Goal: Task Accomplishment & Management: Use online tool/utility

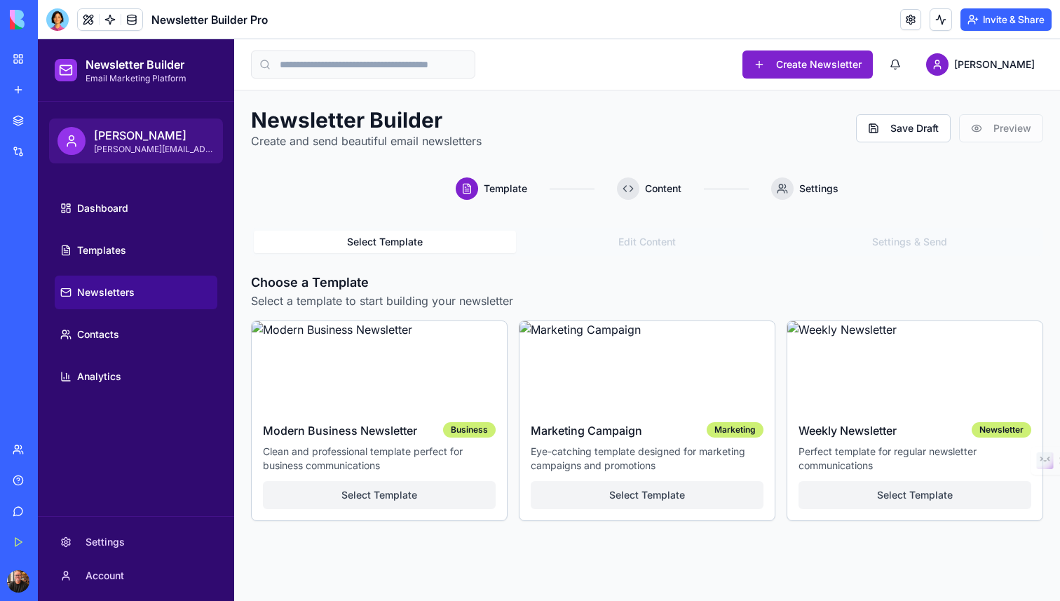
click at [52, 88] on div "New app" at bounding box center [43, 90] width 18 height 14
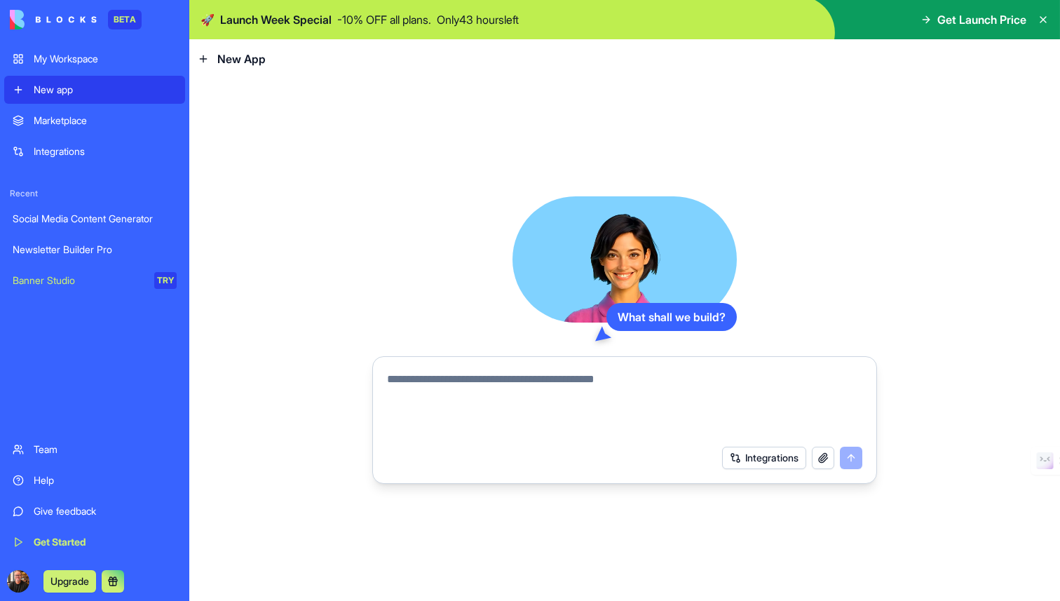
click at [470, 381] on textarea at bounding box center [624, 404] width 475 height 67
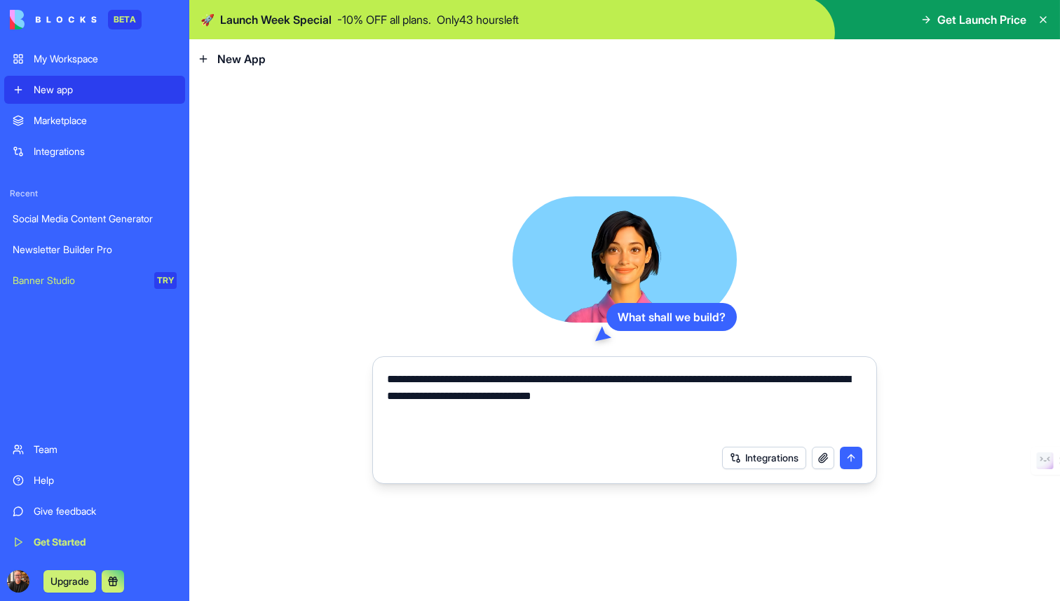
type textarea "**********"
click at [814, 457] on button "button" at bounding box center [823, 458] width 22 height 22
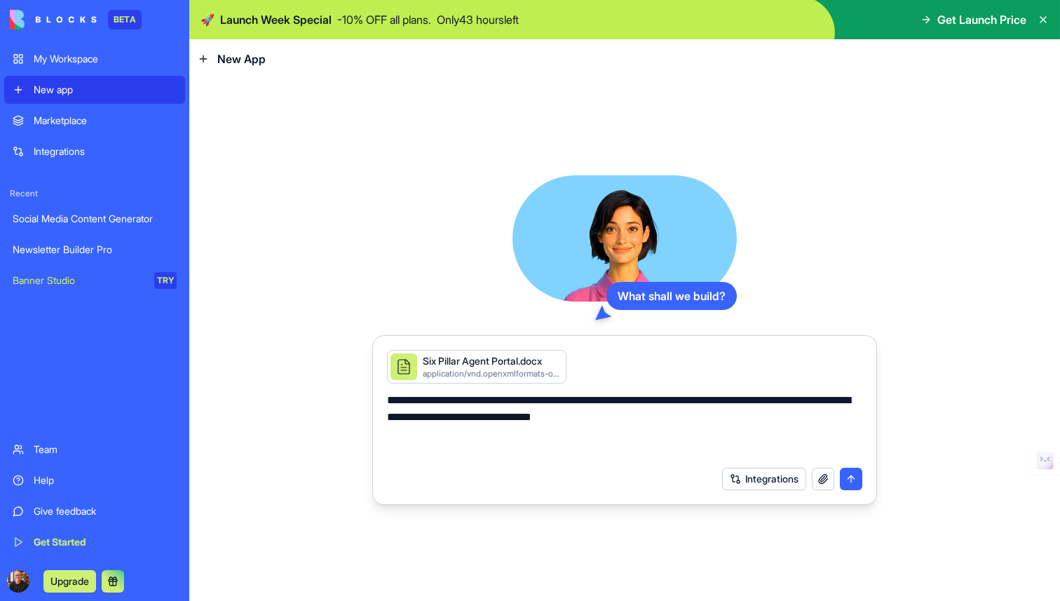
click at [706, 415] on textarea "**********" at bounding box center [624, 425] width 475 height 67
click at [852, 480] on button "submit" at bounding box center [851, 479] width 22 height 22
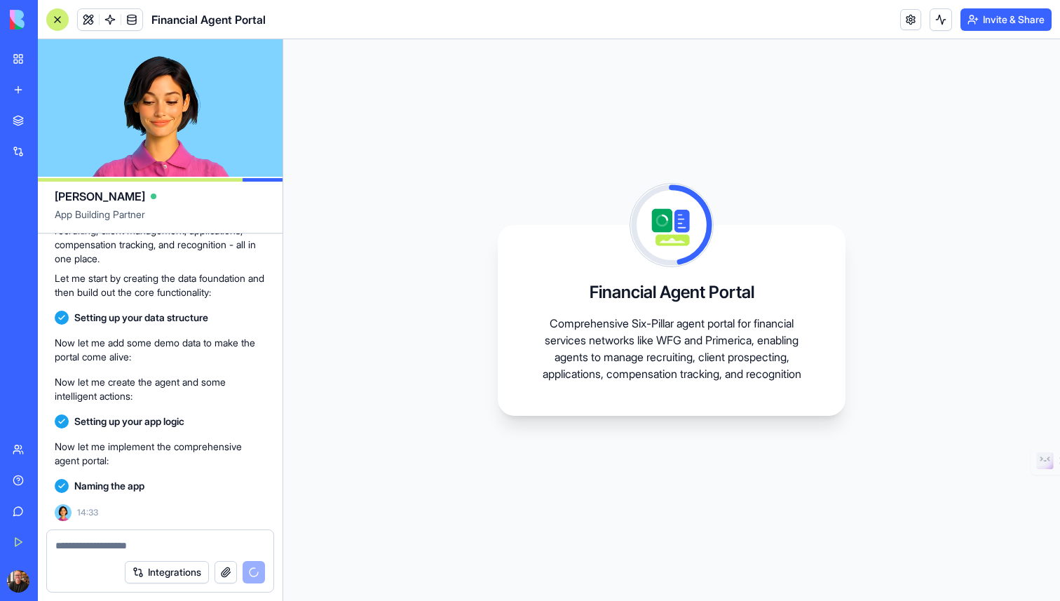
scroll to position [380, 0]
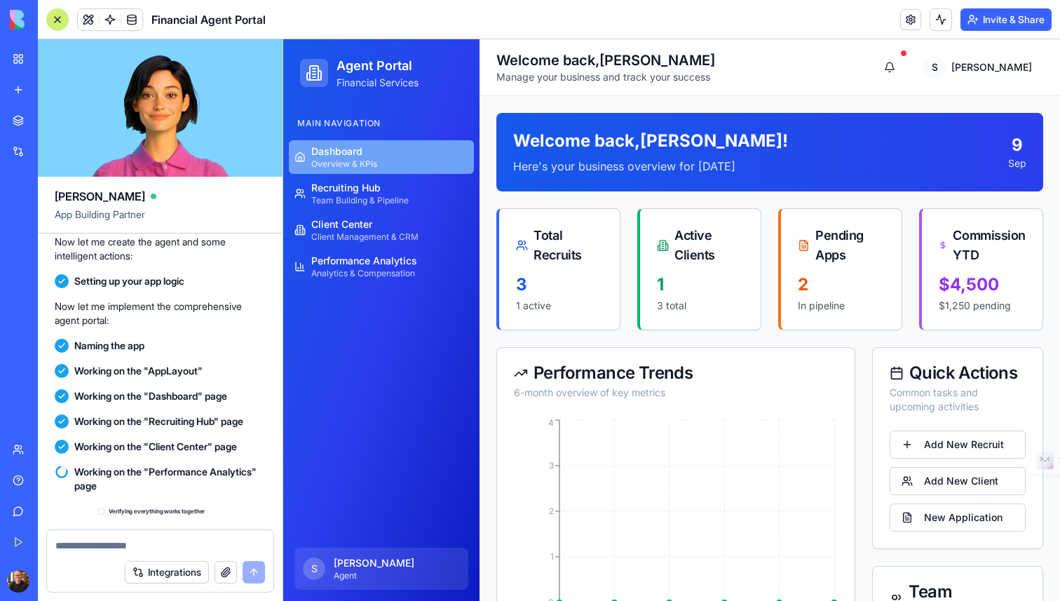
scroll to position [686, 0]
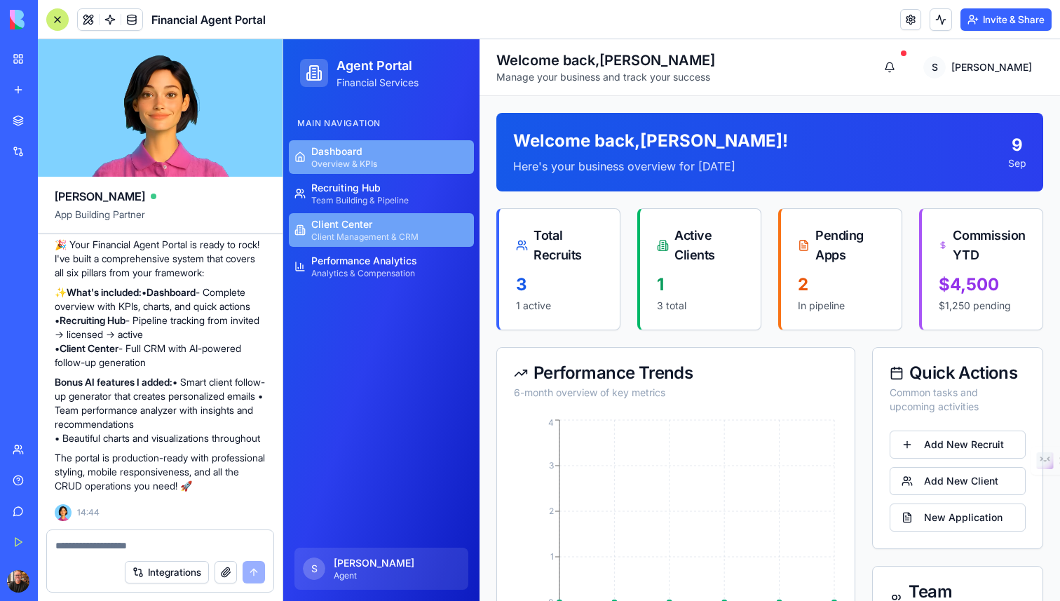
click at [388, 235] on span "Client Management & CRM" at bounding box center [364, 236] width 107 height 11
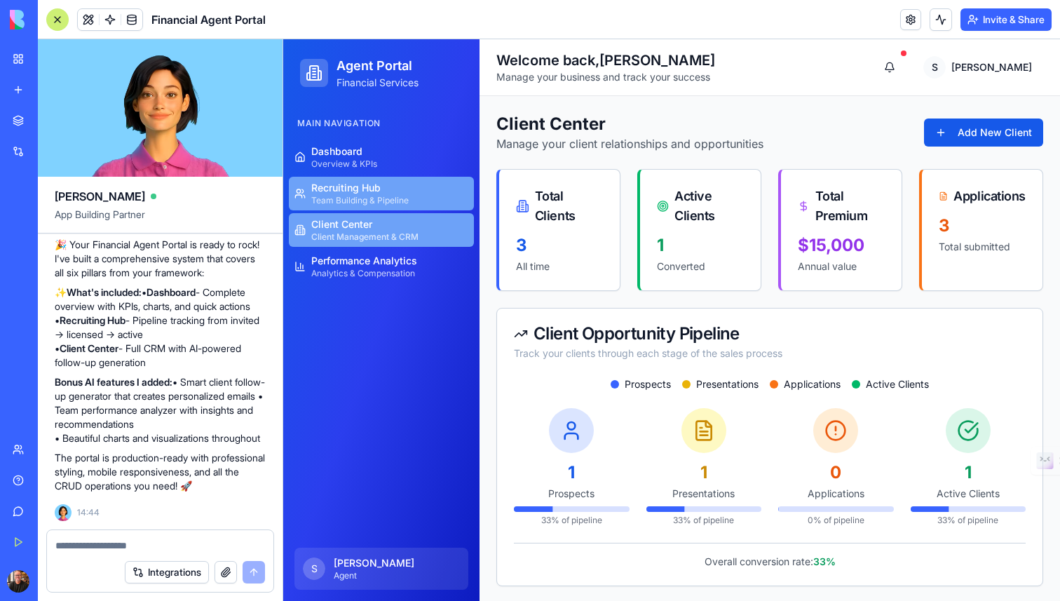
click at [375, 189] on span "Recruiting Hub" at bounding box center [359, 188] width 97 height 14
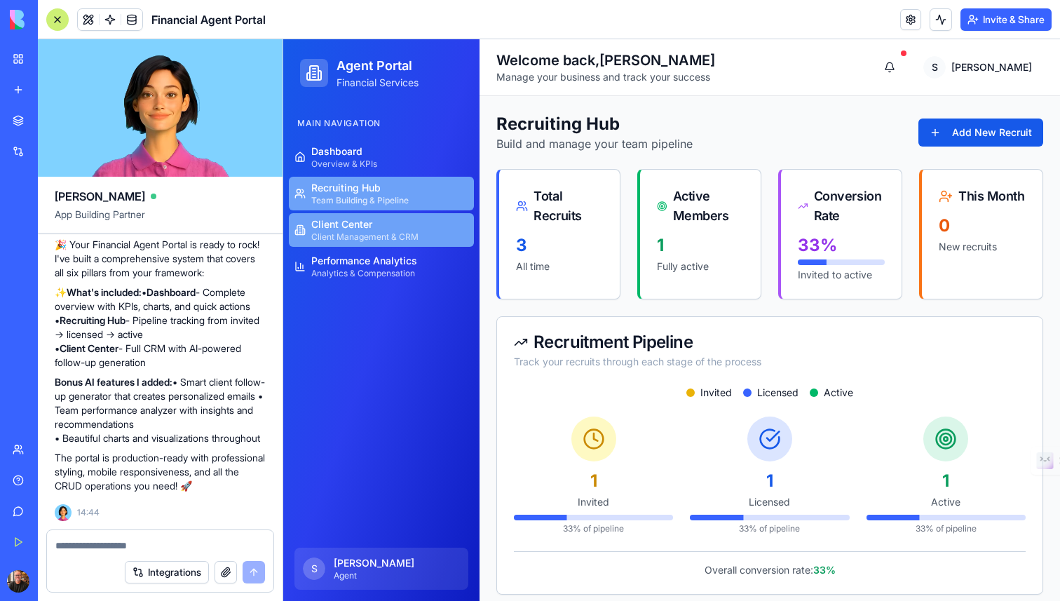
click at [359, 224] on span "Client Center" at bounding box center [364, 224] width 107 height 14
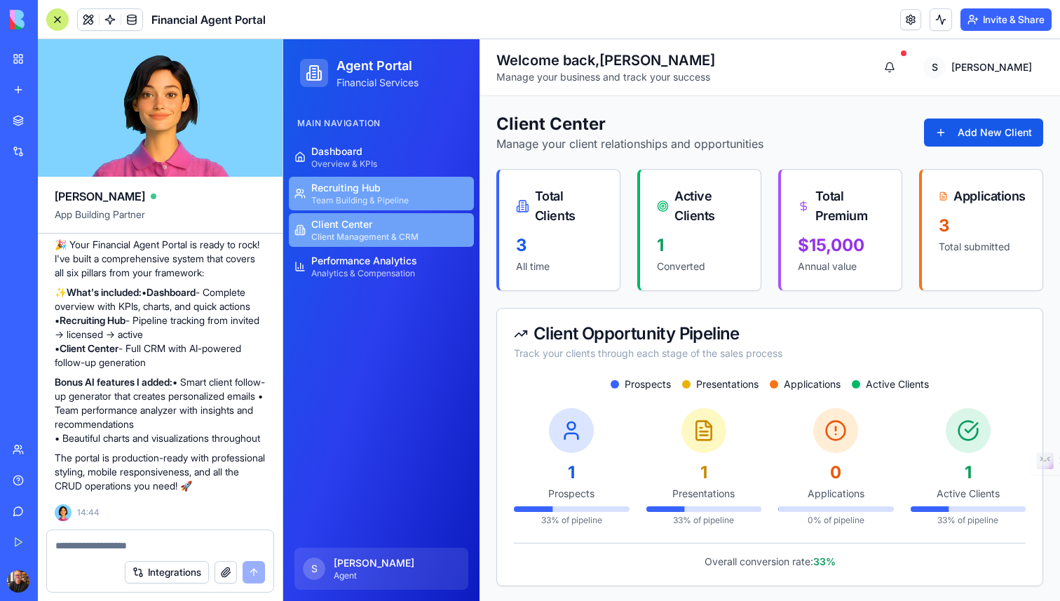
click at [363, 191] on span "Recruiting Hub" at bounding box center [359, 188] width 97 height 14
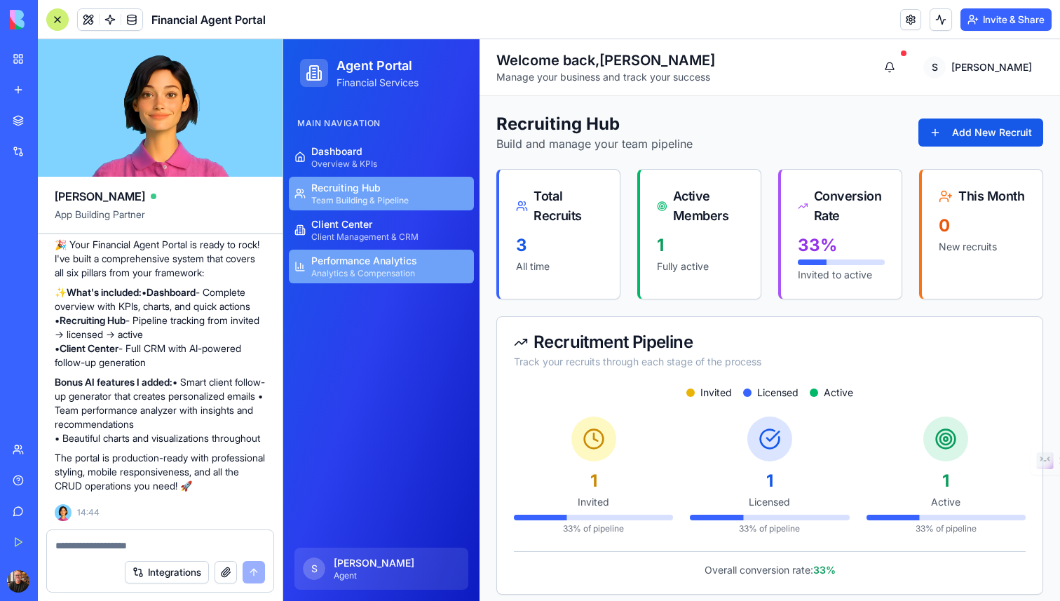
click at [417, 262] on span "Performance Analytics" at bounding box center [364, 261] width 106 height 14
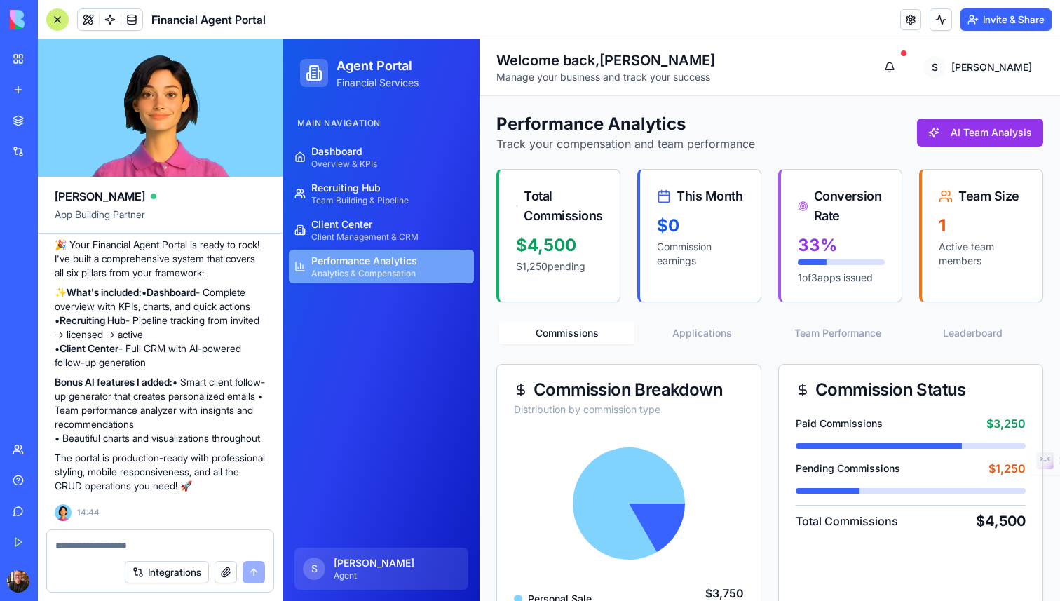
click at [53, 13] on div at bounding box center [57, 19] width 22 height 22
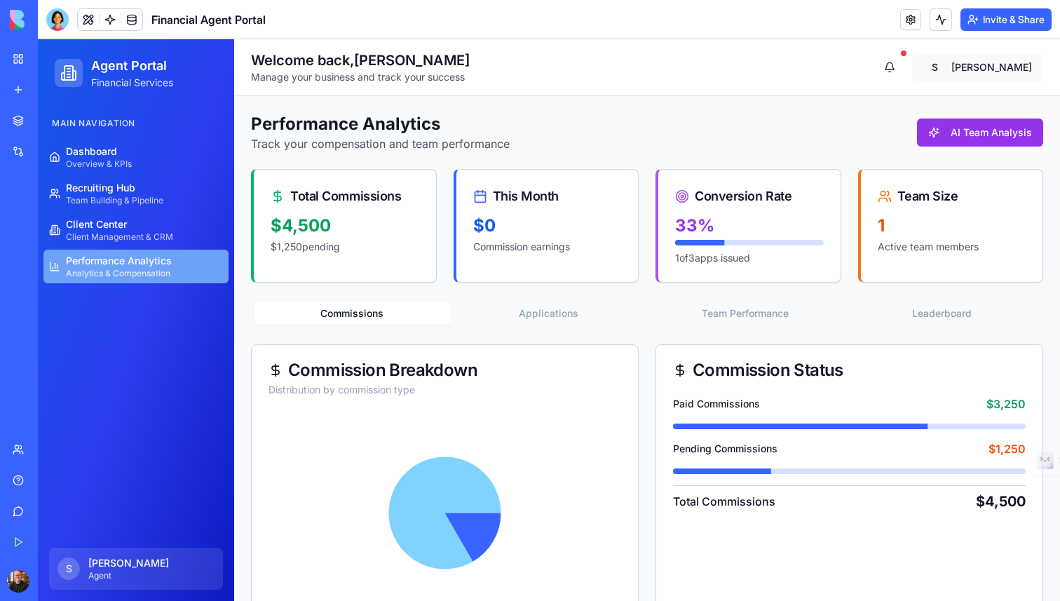
click at [1025, 65] on html "Agent Portal Financial Services Main Navigation Dashboard Overview & KPIs Recru…" at bounding box center [549, 550] width 1022 height 1022
click at [974, 99] on div "Profile Settings" at bounding box center [965, 99] width 150 height 22
click at [971, 137] on button "AI Team Analysis" at bounding box center [980, 133] width 126 height 28
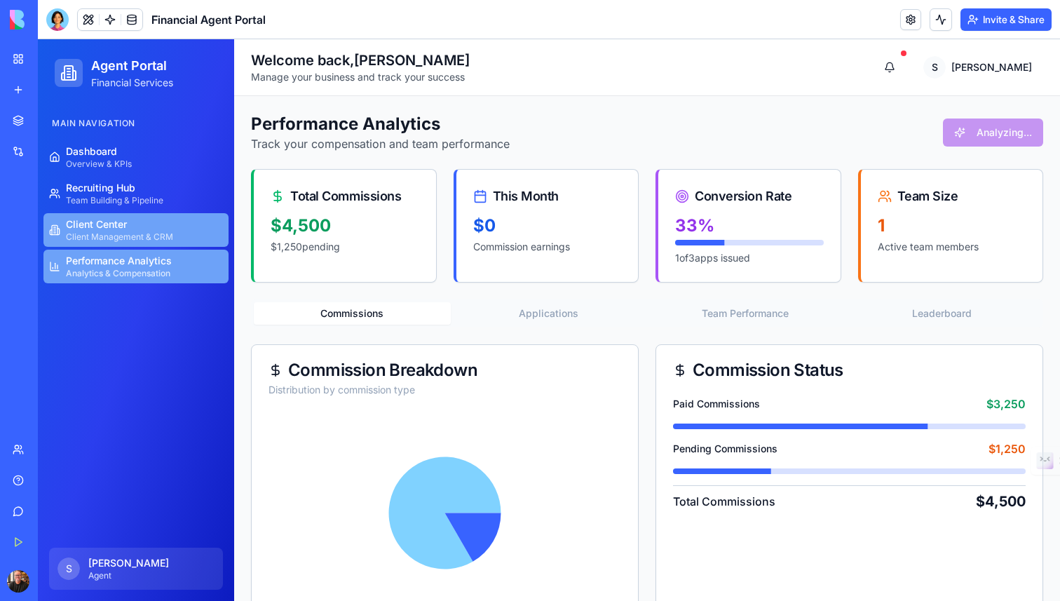
click at [152, 229] on span "Client Center" at bounding box center [119, 224] width 107 height 14
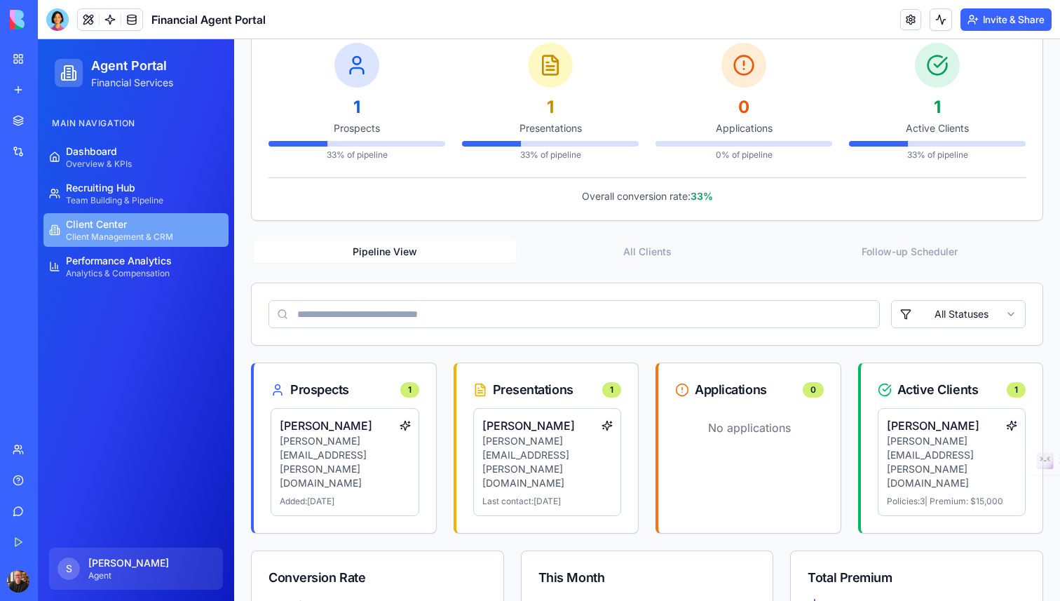
scroll to position [389, 0]
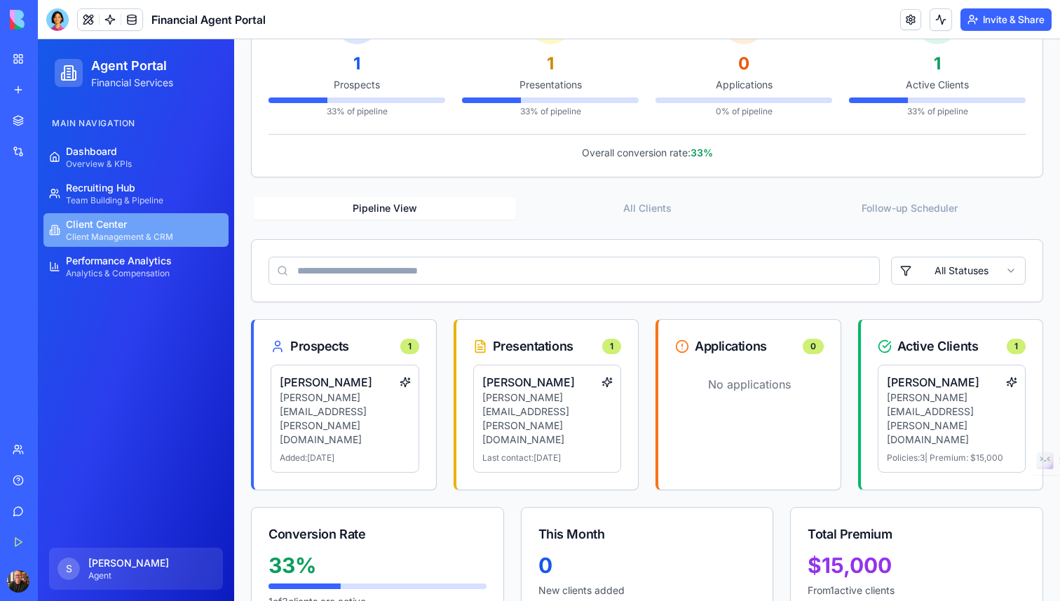
click at [377, 353] on div "Prospects 1" at bounding box center [345, 347] width 149 height 20
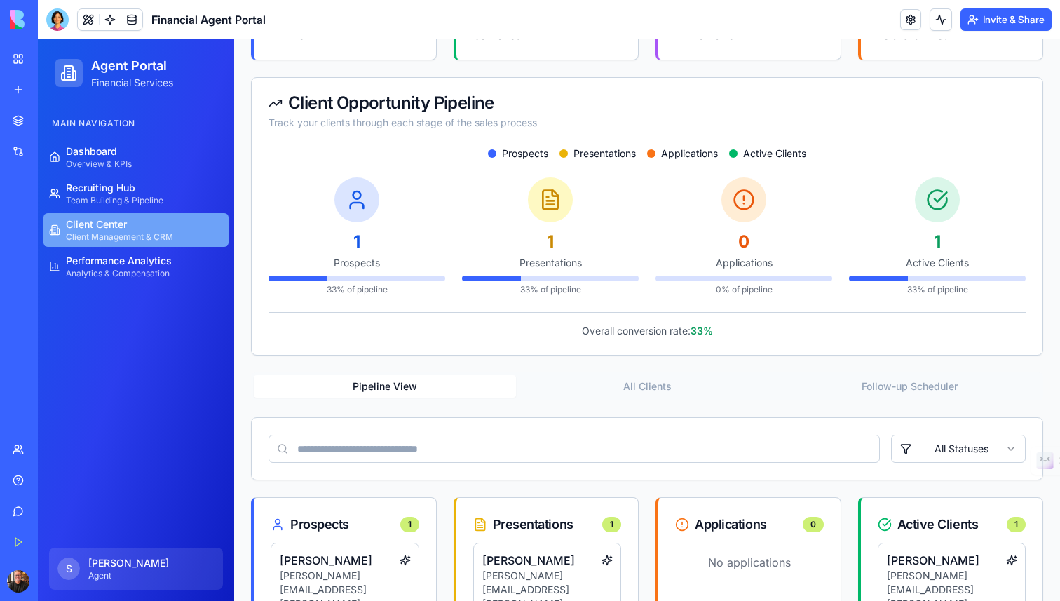
scroll to position [0, 0]
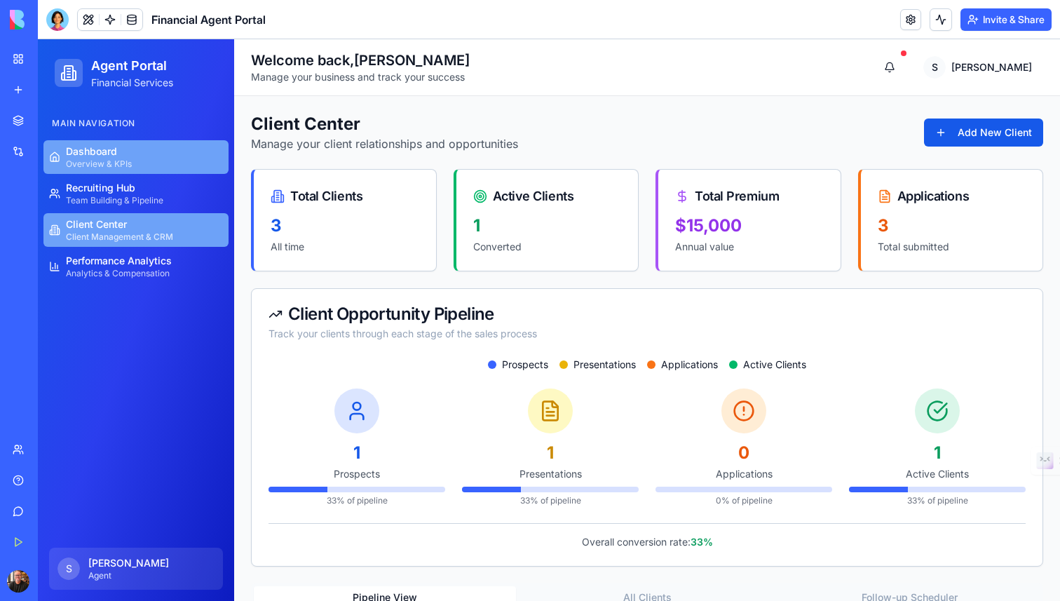
click at [149, 149] on link "Dashboard Overview & KPIs" at bounding box center [135, 157] width 185 height 34
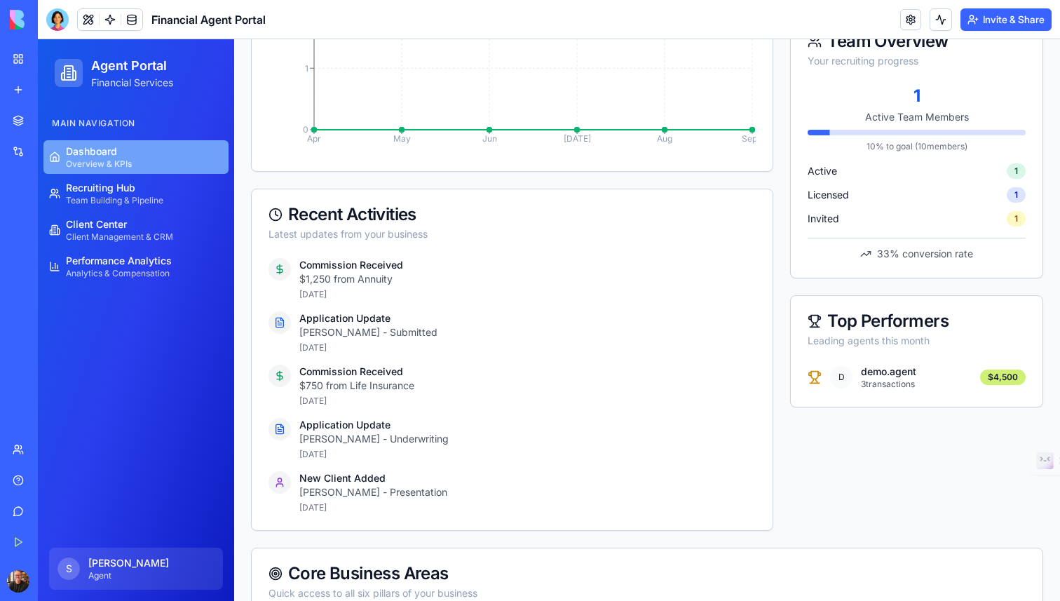
scroll to position [489, 0]
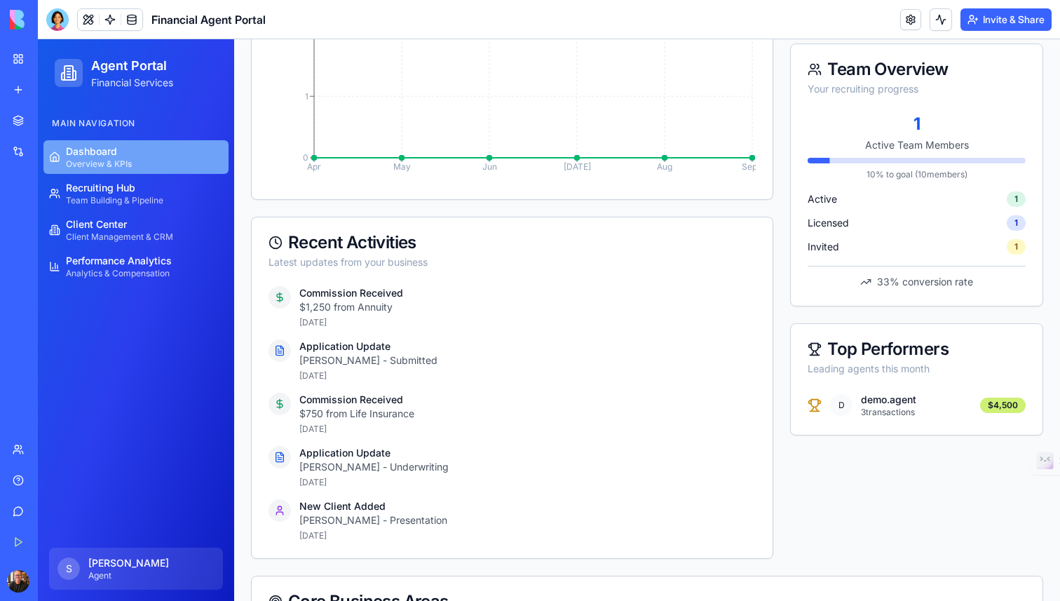
click at [913, 356] on div "Top Performers" at bounding box center [917, 349] width 218 height 17
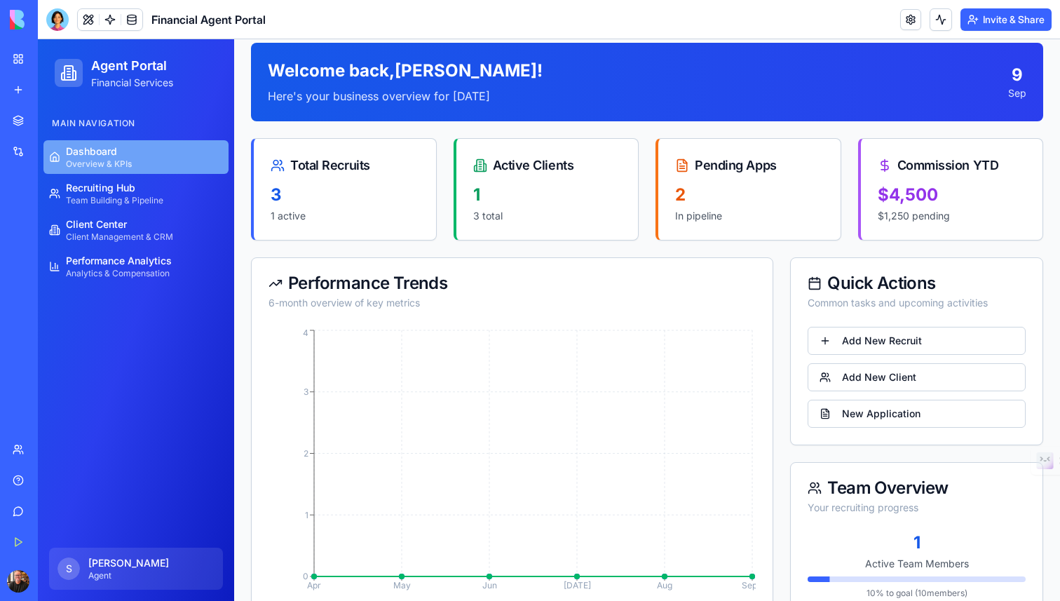
scroll to position [48, 0]
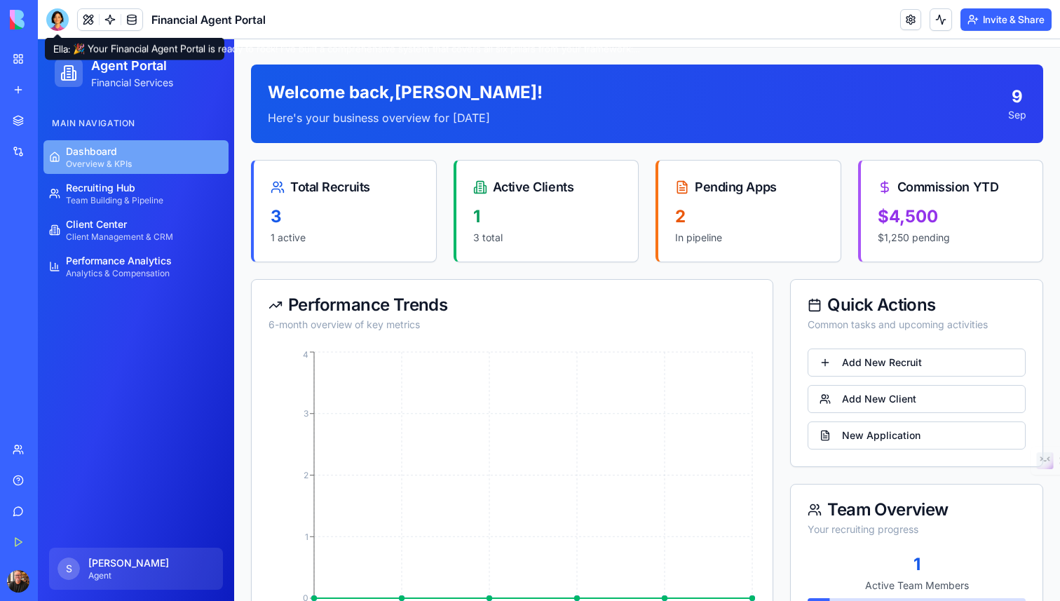
click at [57, 22] on div at bounding box center [57, 19] width 22 height 22
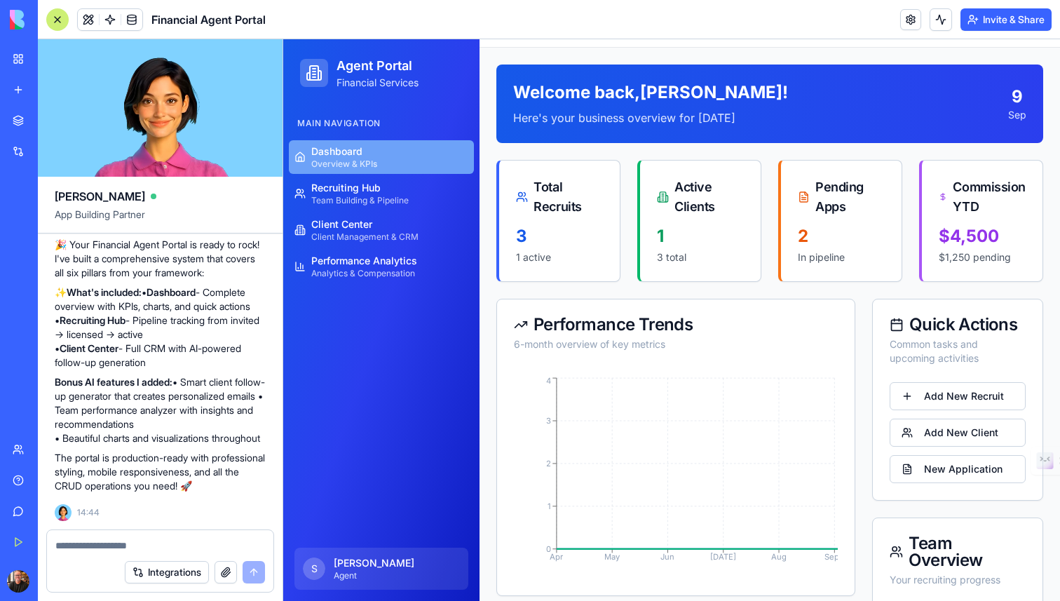
scroll to position [0, 0]
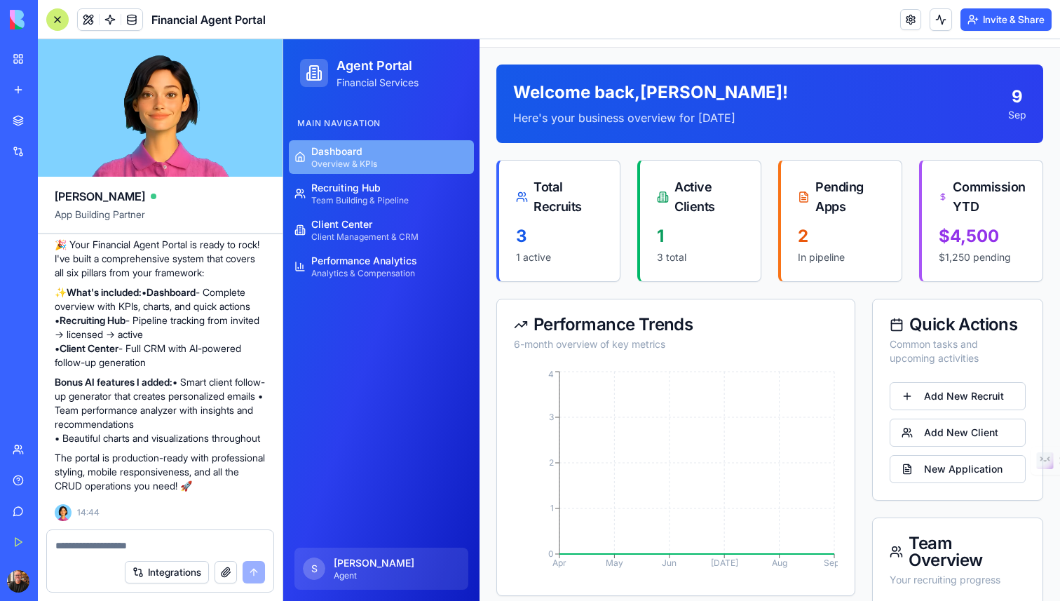
click at [119, 553] on div "Integrations" at bounding box center [160, 572] width 227 height 39
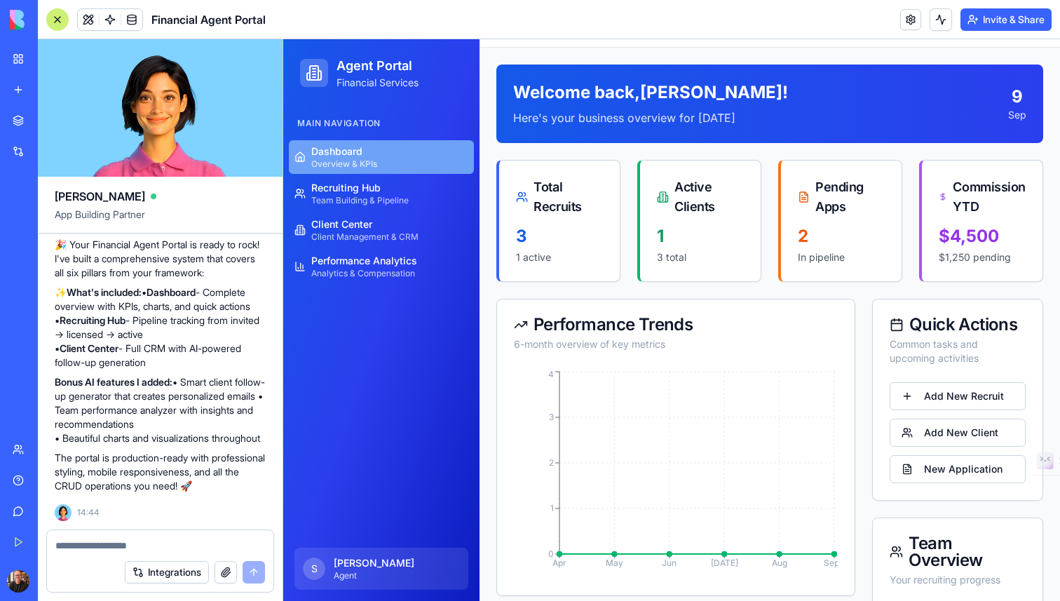
click at [119, 541] on textarea at bounding box center [160, 546] width 210 height 14
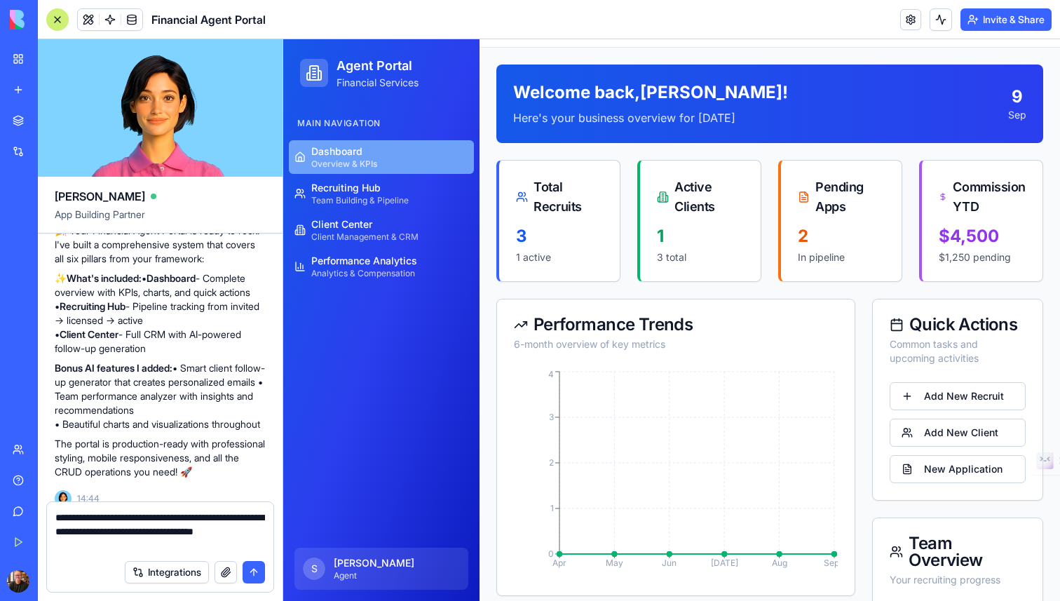
click at [79, 519] on textarea "**********" at bounding box center [160, 532] width 210 height 42
type textarea "**********"
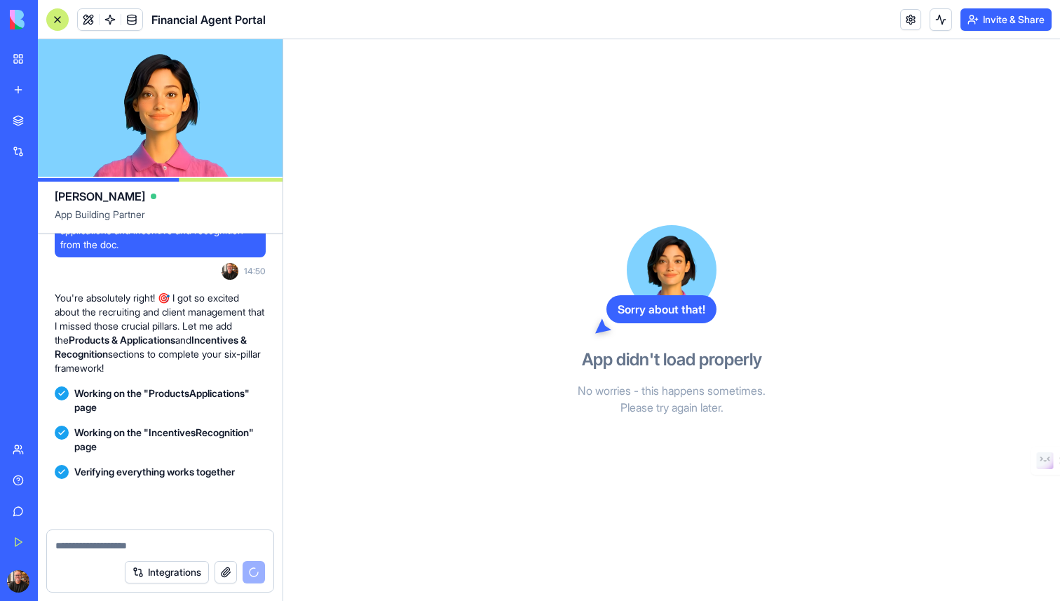
scroll to position [1494, 0]
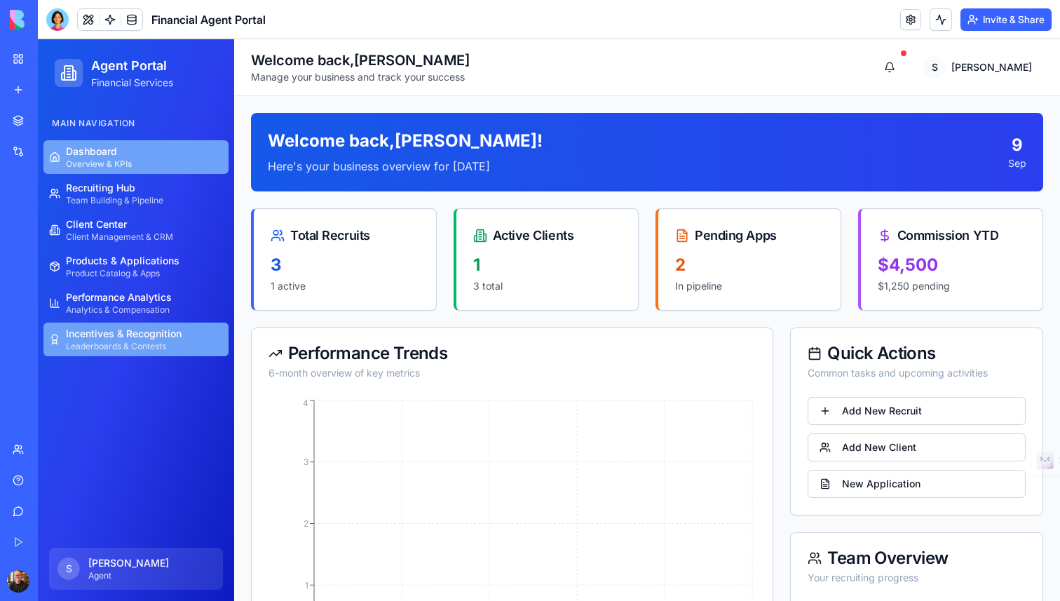
click at [160, 345] on span "Leaderboards & Contests" at bounding box center [124, 346] width 116 height 11
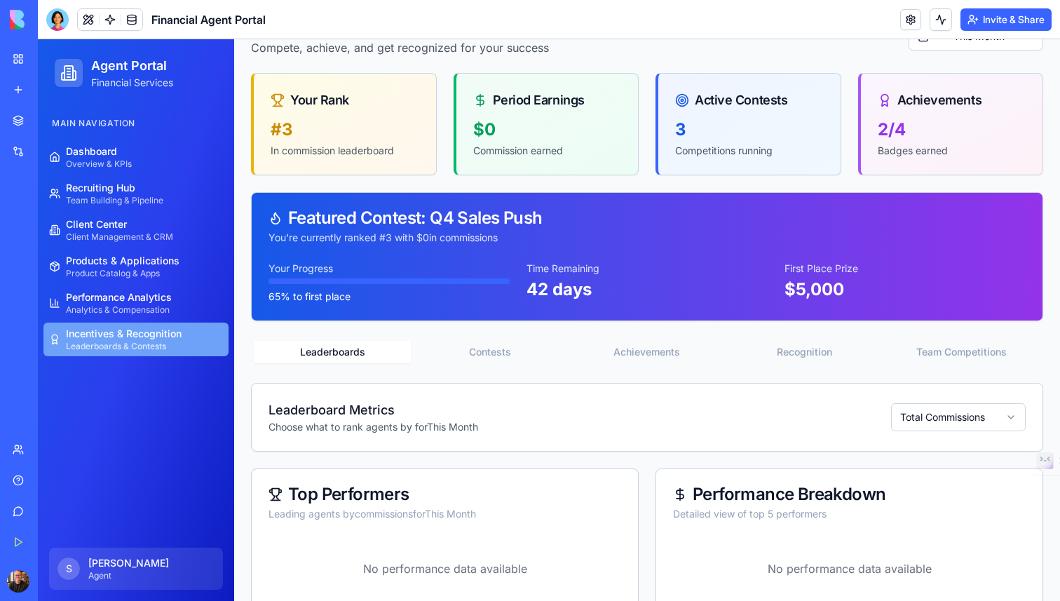
scroll to position [129, 0]
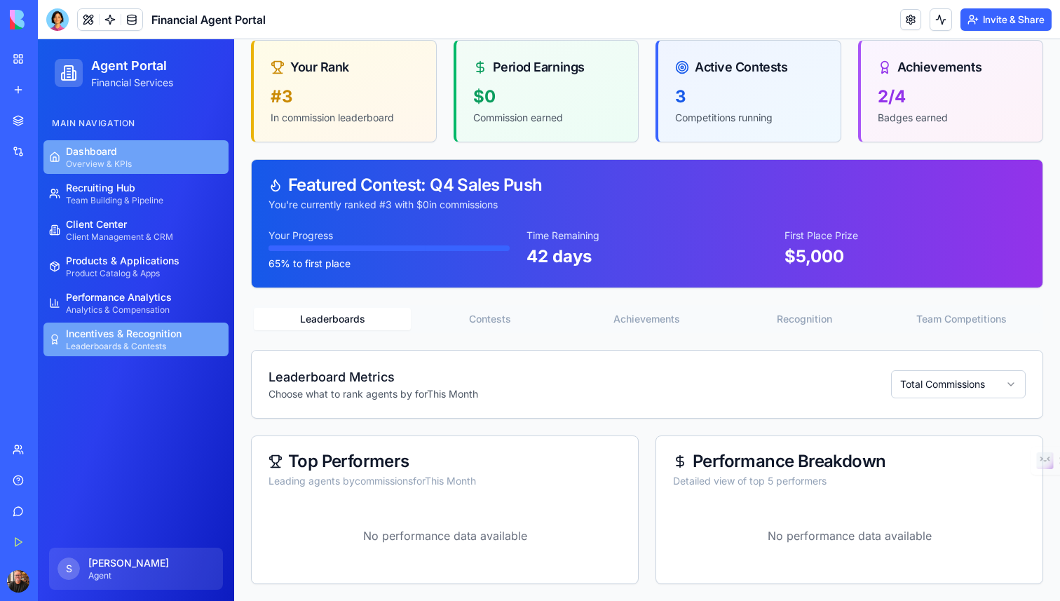
click at [141, 151] on link "Dashboard Overview & KPIs" at bounding box center [135, 157] width 185 height 34
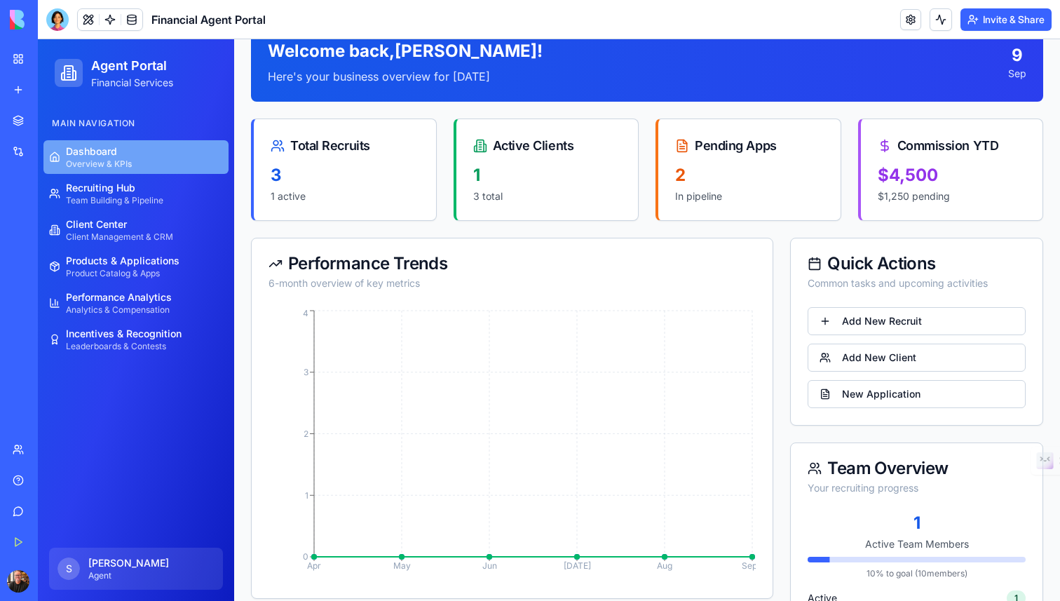
scroll to position [100, 0]
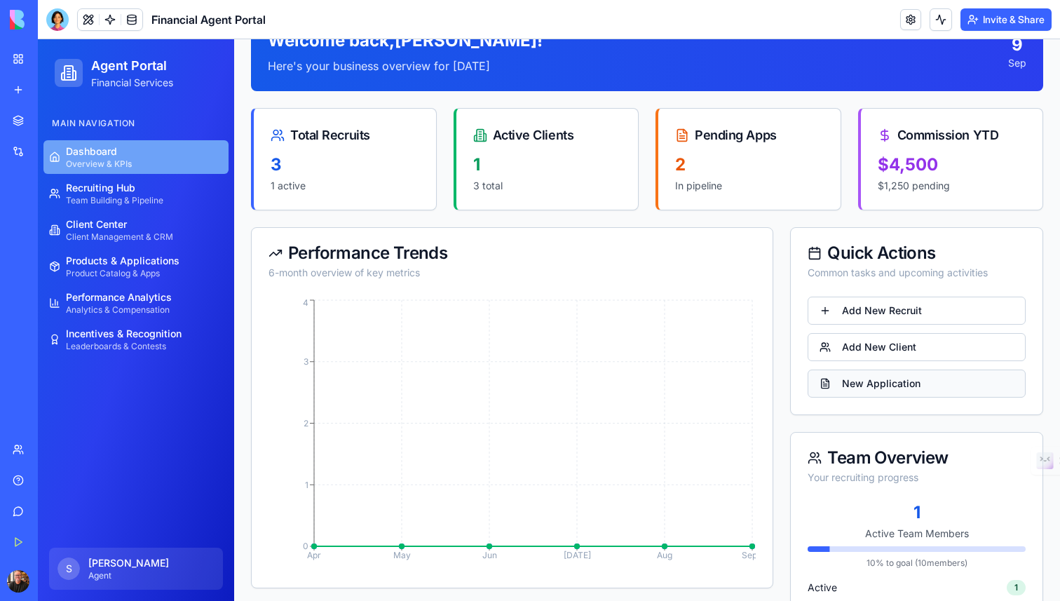
click at [884, 387] on button "New Application" at bounding box center [917, 384] width 218 height 28
click at [167, 258] on span "Products & Applications" at bounding box center [123, 261] width 114 height 14
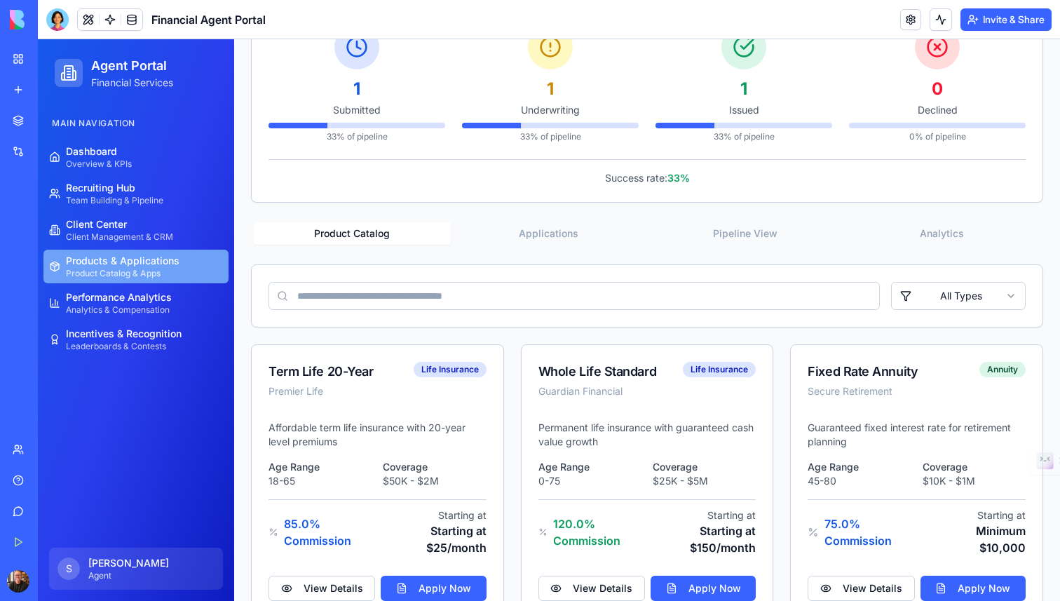
scroll to position [365, 0]
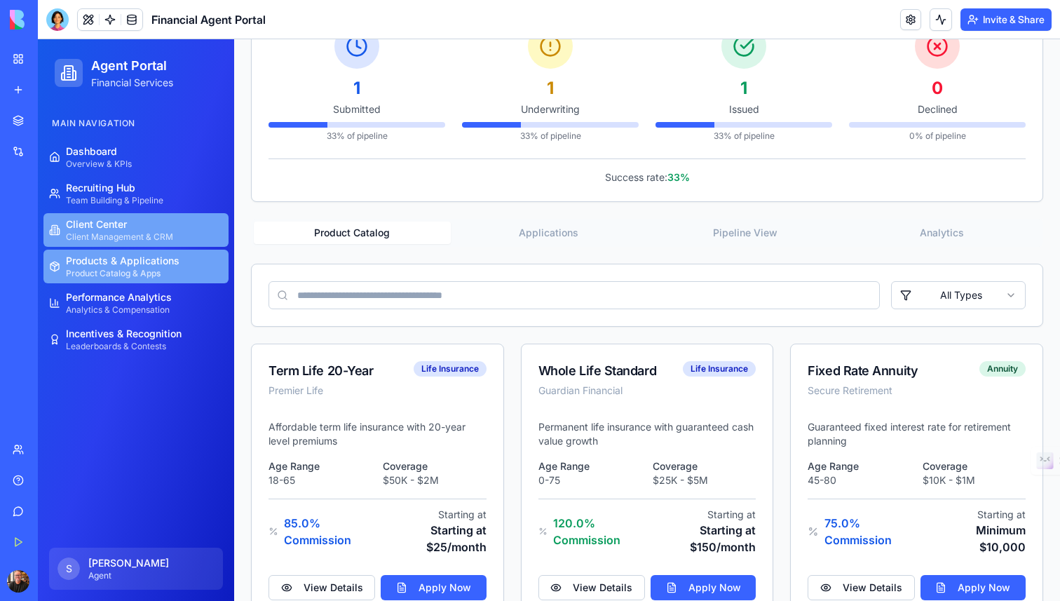
click at [183, 225] on link "Client Center Client Management & CRM" at bounding box center [135, 230] width 185 height 34
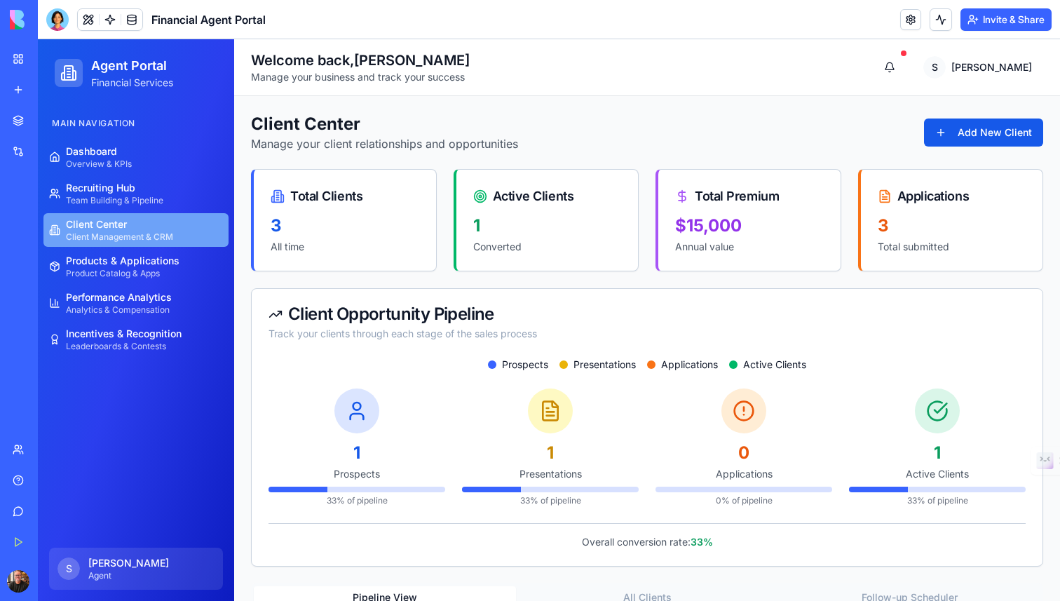
click at [527, 212] on div "Active Clients" at bounding box center [548, 192] width 182 height 45
click at [53, 19] on div at bounding box center [57, 19] width 22 height 22
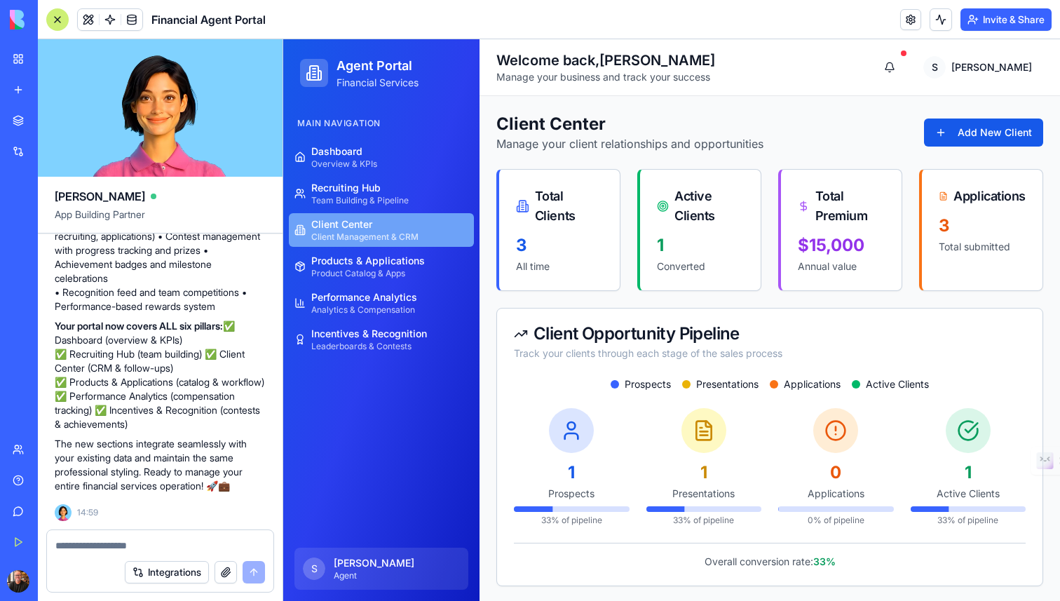
click at [175, 544] on textarea at bounding box center [160, 546] width 210 height 14
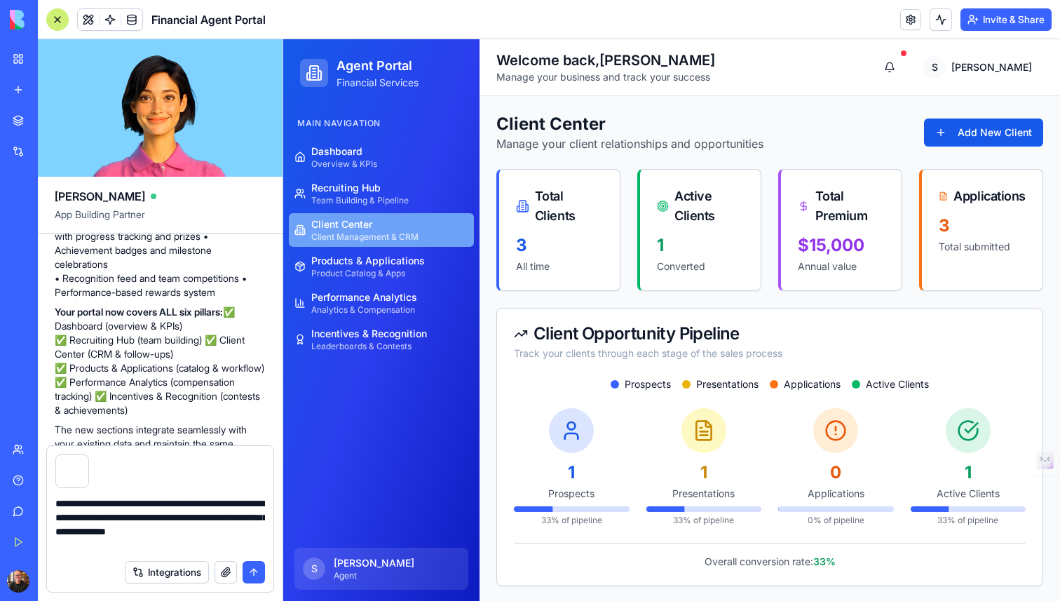
type textarea "**********"
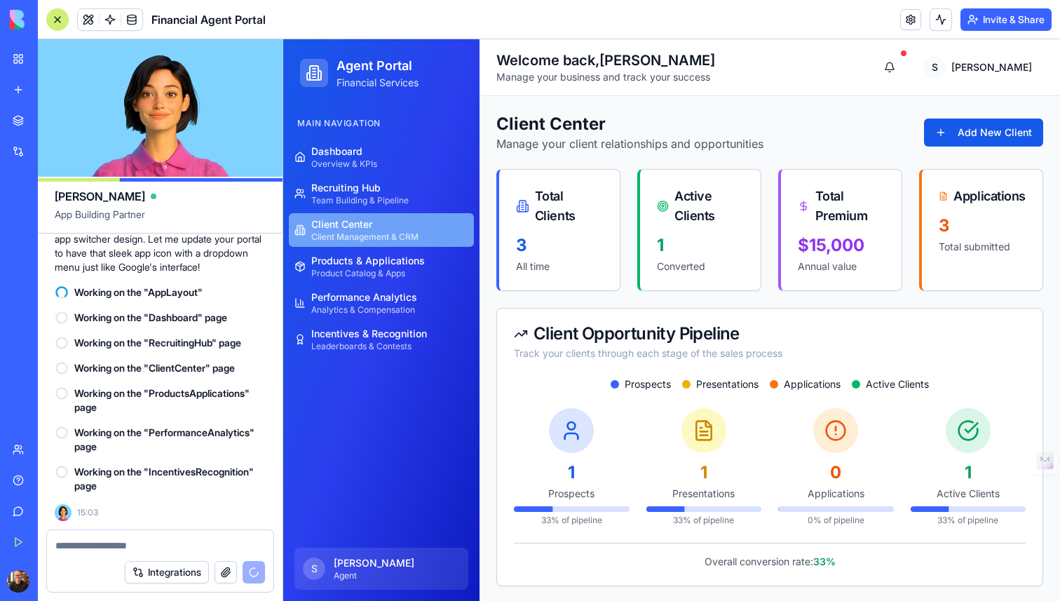
scroll to position [2024, 0]
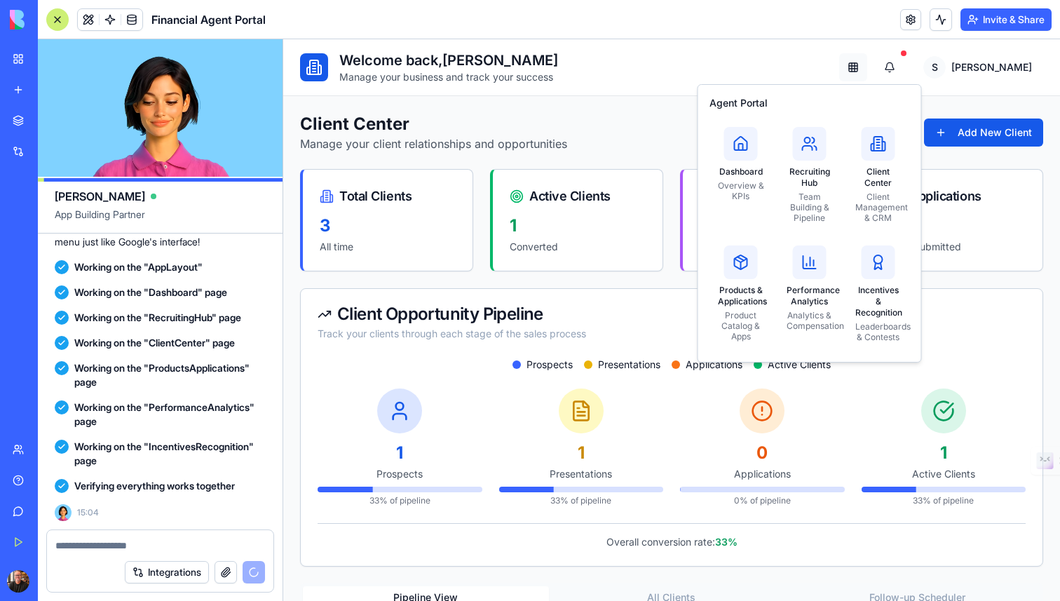
click at [910, 68] on html "Welcome back, Steve Manage your business and track your success Open app switch…" at bounding box center [671, 535] width 777 height 993
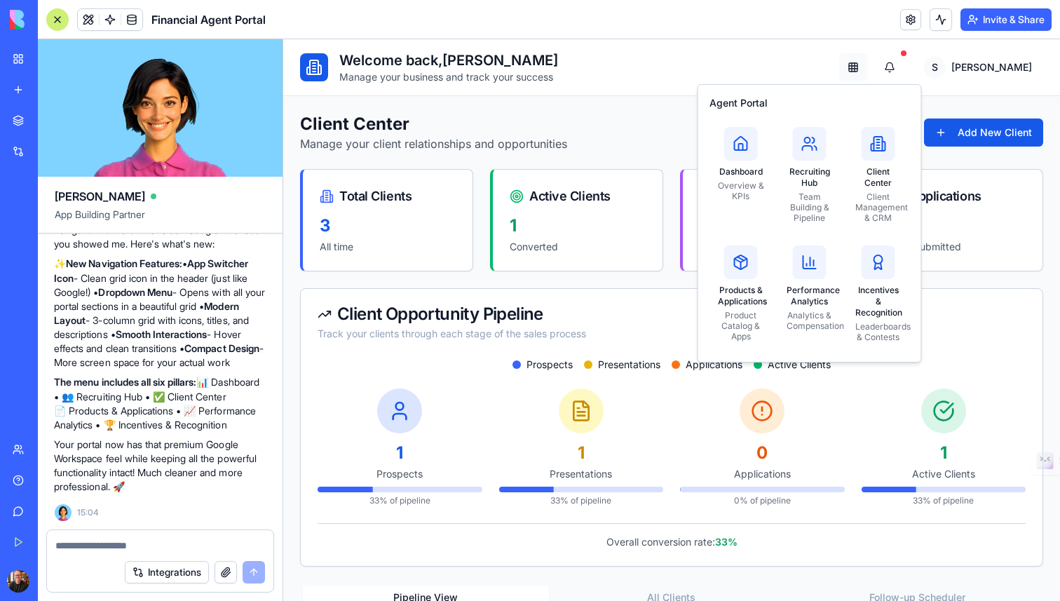
click at [910, 68] on html "Welcome back, Steve Manage your business and track your success Open app switch…" at bounding box center [671, 535] width 777 height 993
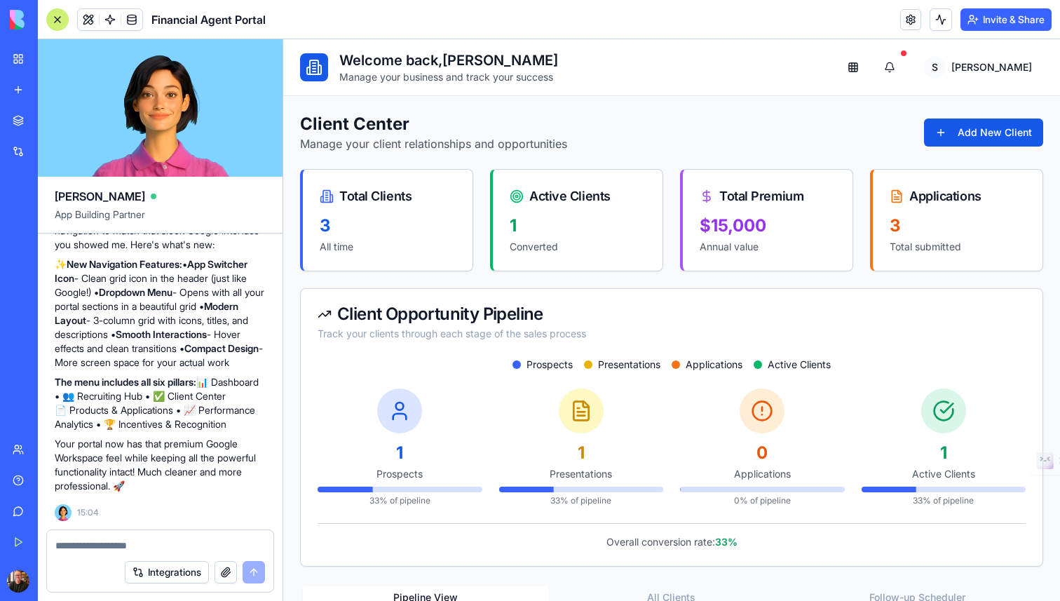
click at [842, 57] on div "Welcome back, Steve Manage your business and track your success Open app switch…" at bounding box center [671, 67] width 743 height 34
click at [909, 69] on html "Welcome back, Steve Manage your business and track your success Open app switch…" at bounding box center [671, 535] width 777 height 993
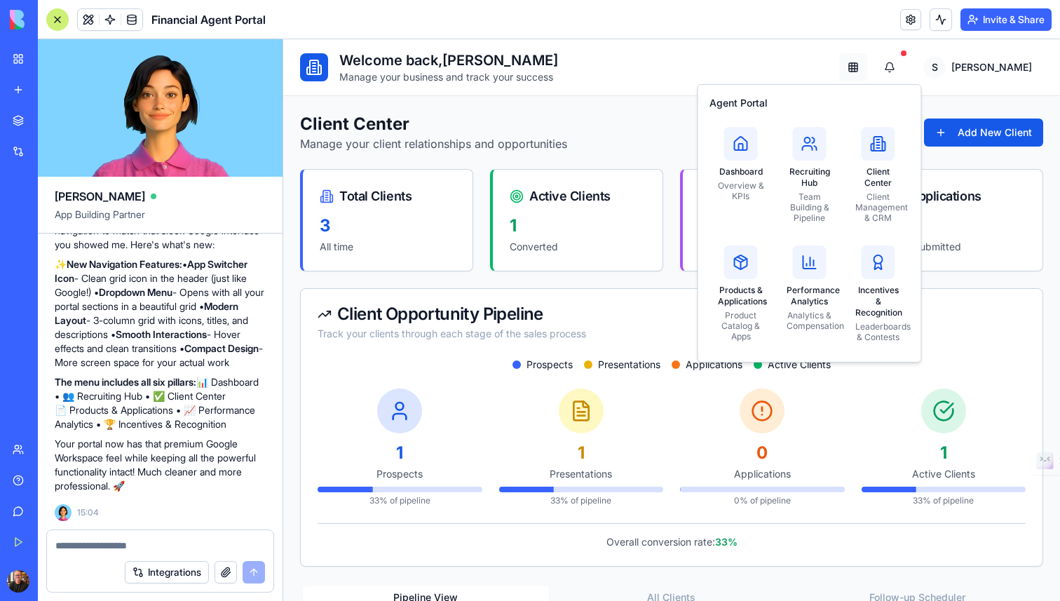
click at [909, 69] on html "Welcome back, Steve Manage your business and track your success Open app switch…" at bounding box center [671, 535] width 777 height 993
click at [805, 151] on icon at bounding box center [810, 143] width 17 height 17
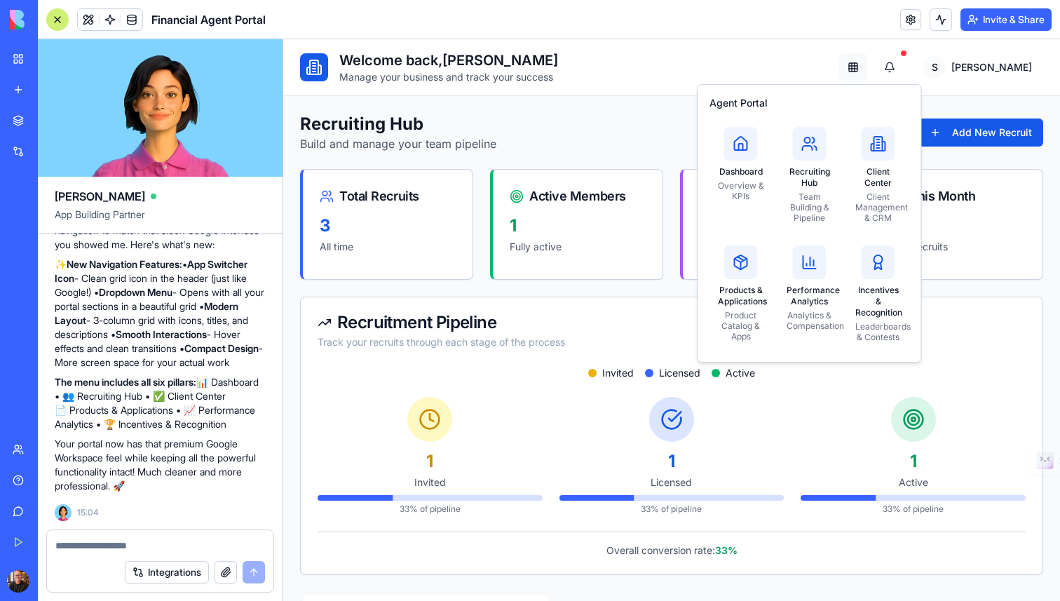
click at [912, 72] on html "Welcome back, Steve Manage your business and track your success Open app switch…" at bounding box center [671, 524] width 777 height 971
click at [719, 139] on div "Dashboard Overview & KPIs" at bounding box center [741, 164] width 63 height 91
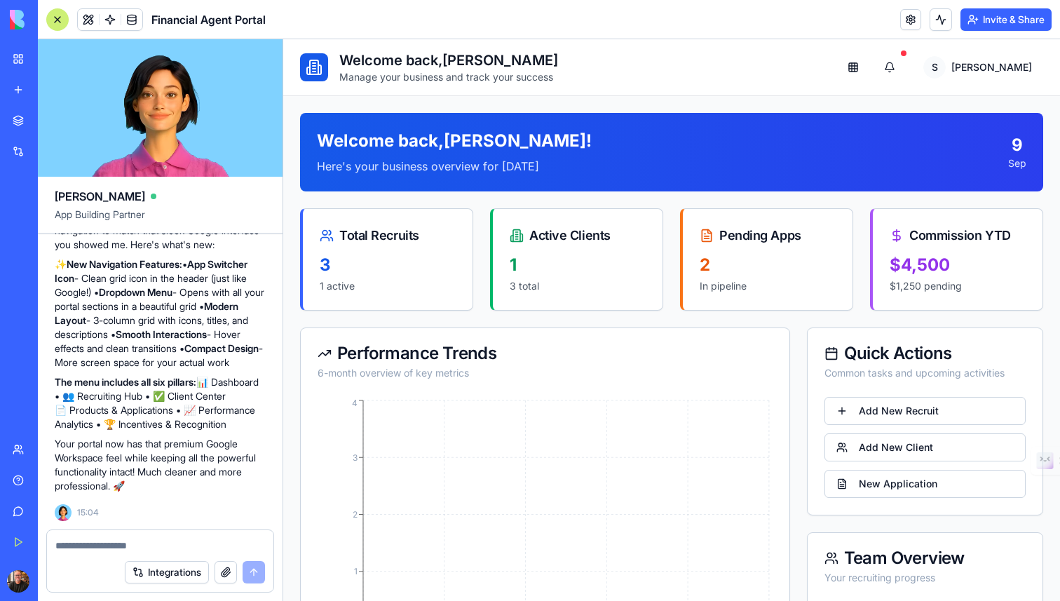
click at [142, 550] on textarea at bounding box center [160, 546] width 210 height 14
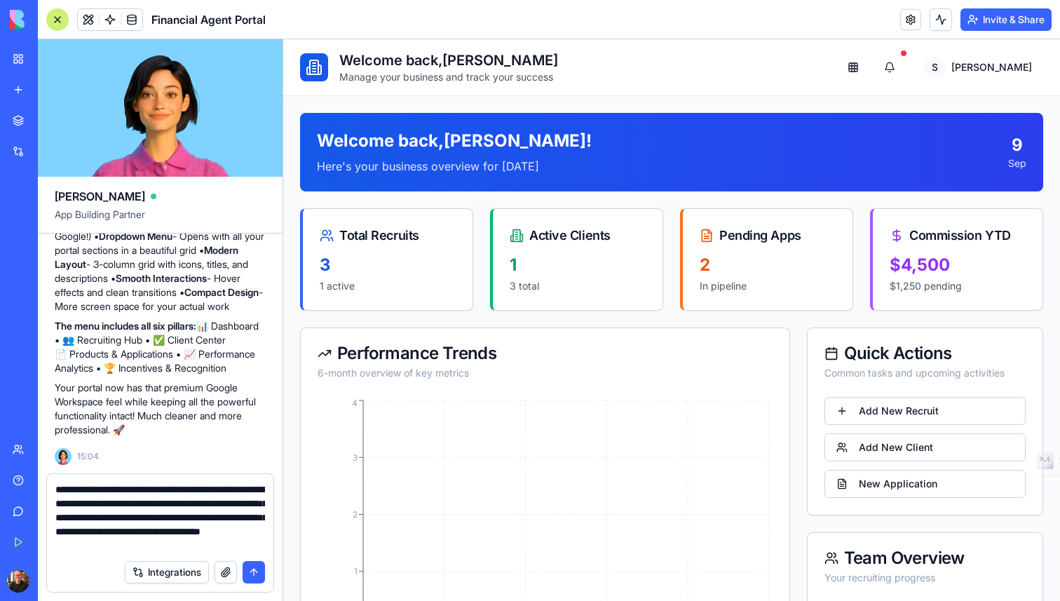
type textarea "**********"
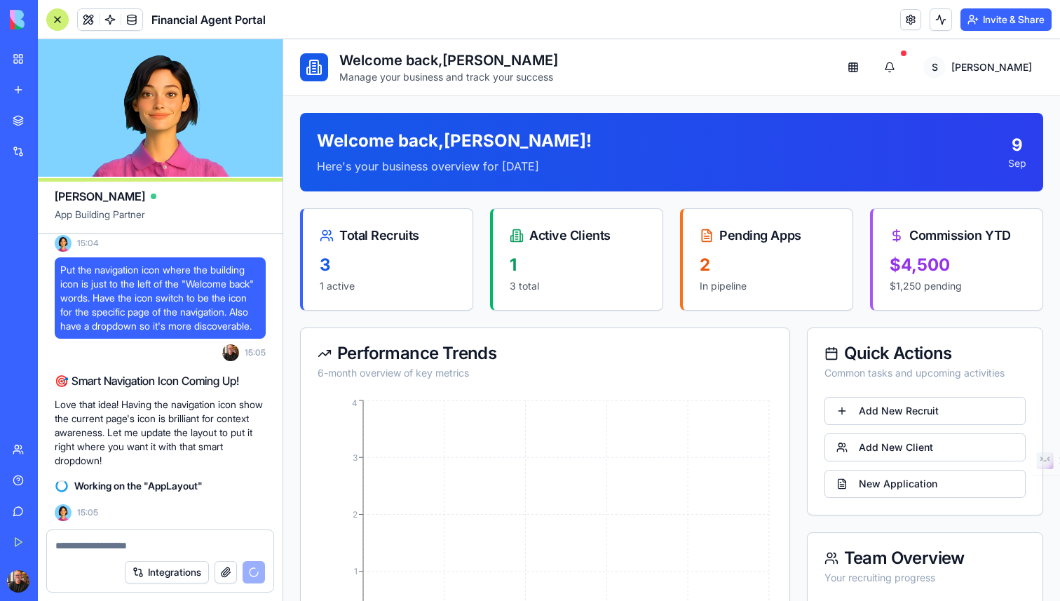
scroll to position [2703, 0]
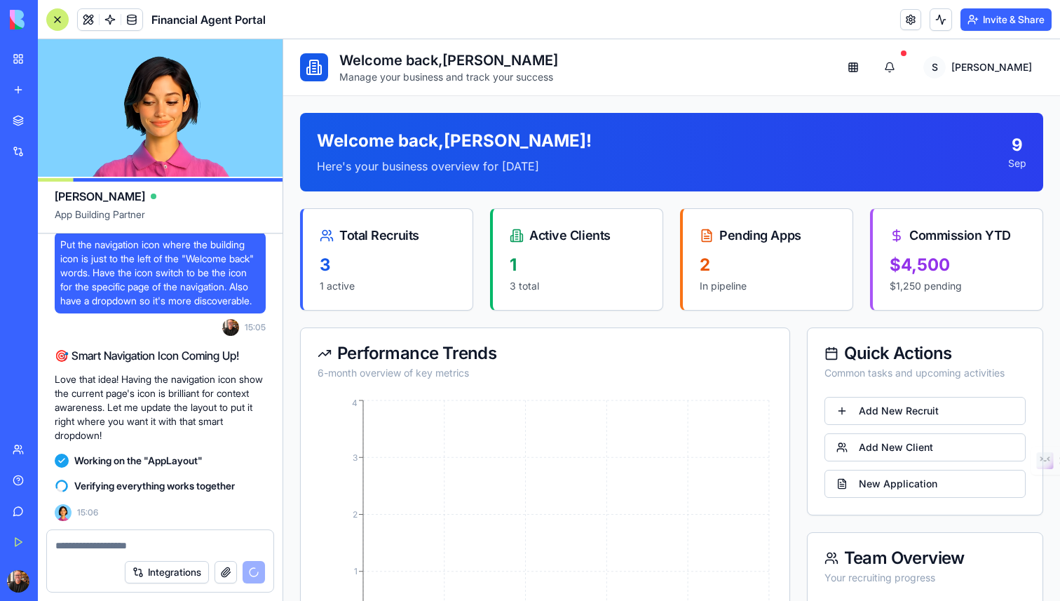
click at [316, 66] on icon at bounding box center [314, 66] width 3 height 0
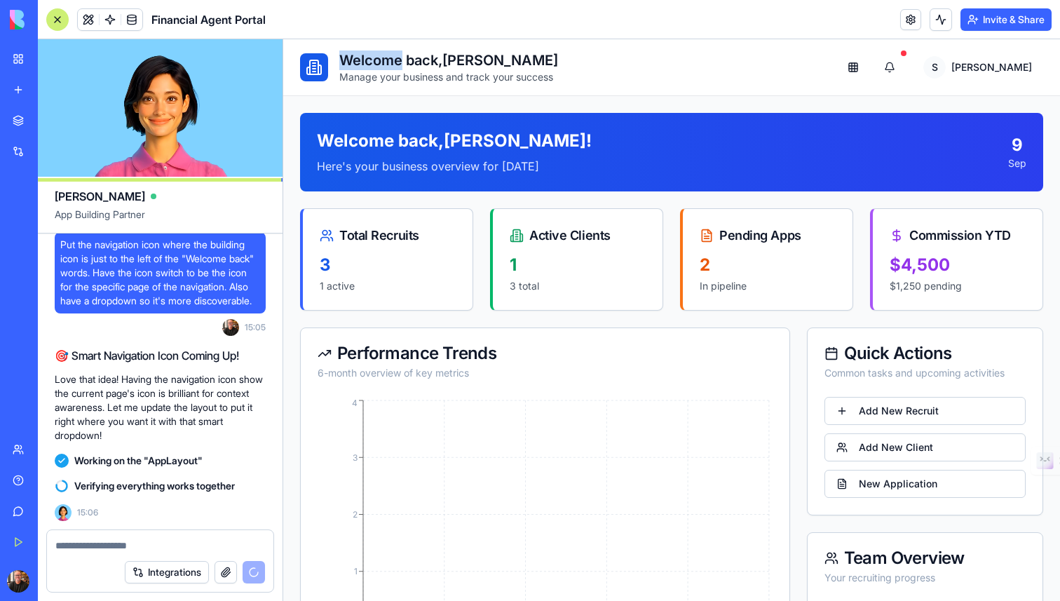
click at [316, 66] on icon at bounding box center [314, 66] width 3 height 0
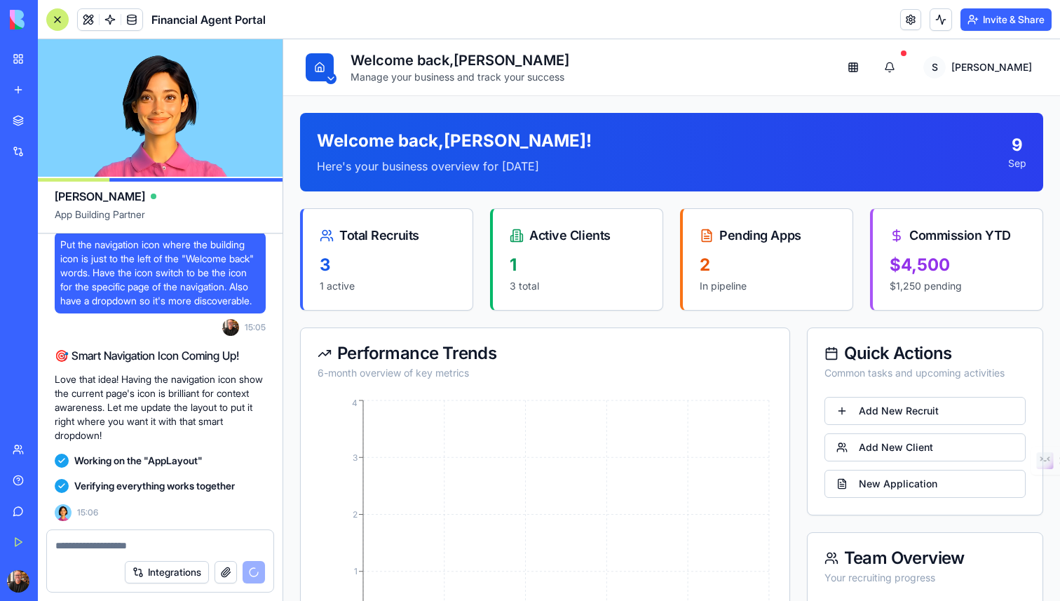
scroll to position [3045, 0]
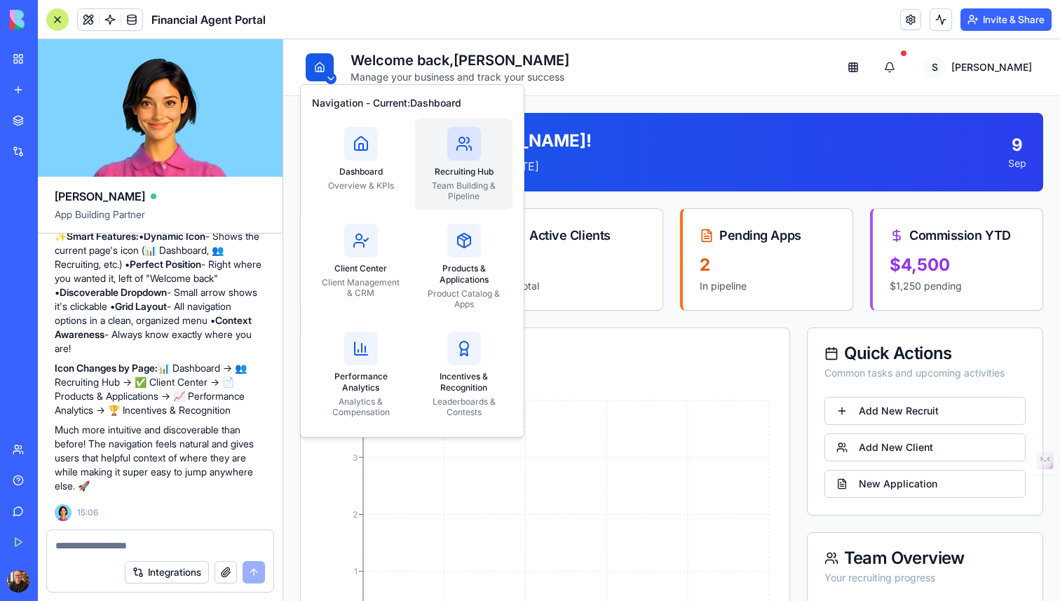
click at [467, 146] on icon at bounding box center [464, 143] width 17 height 17
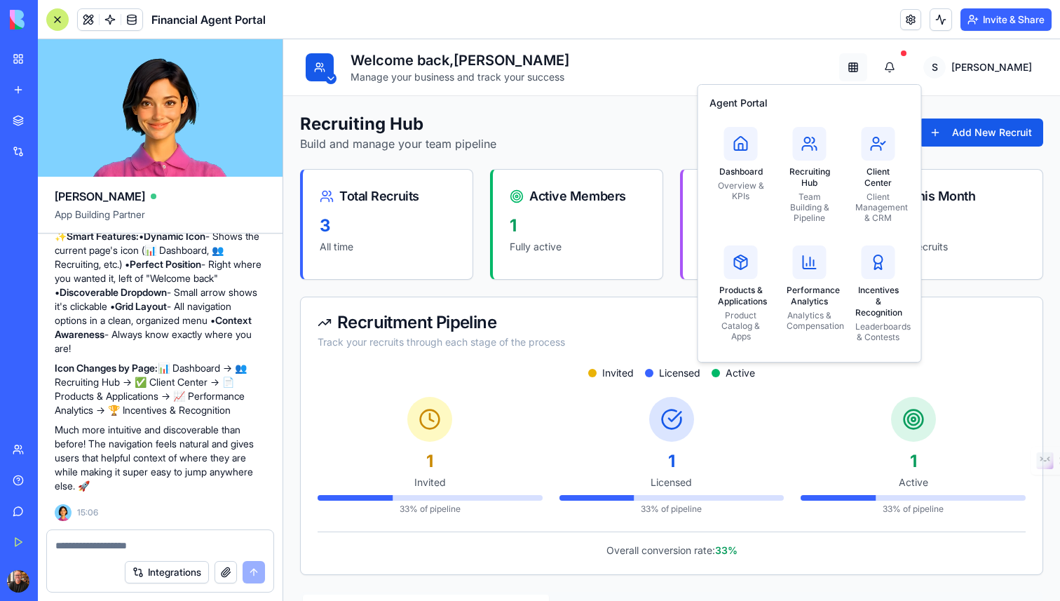
click at [911, 67] on html "Welcome back, Steve Manage your business and track your success Open app switch…" at bounding box center [671, 524] width 777 height 971
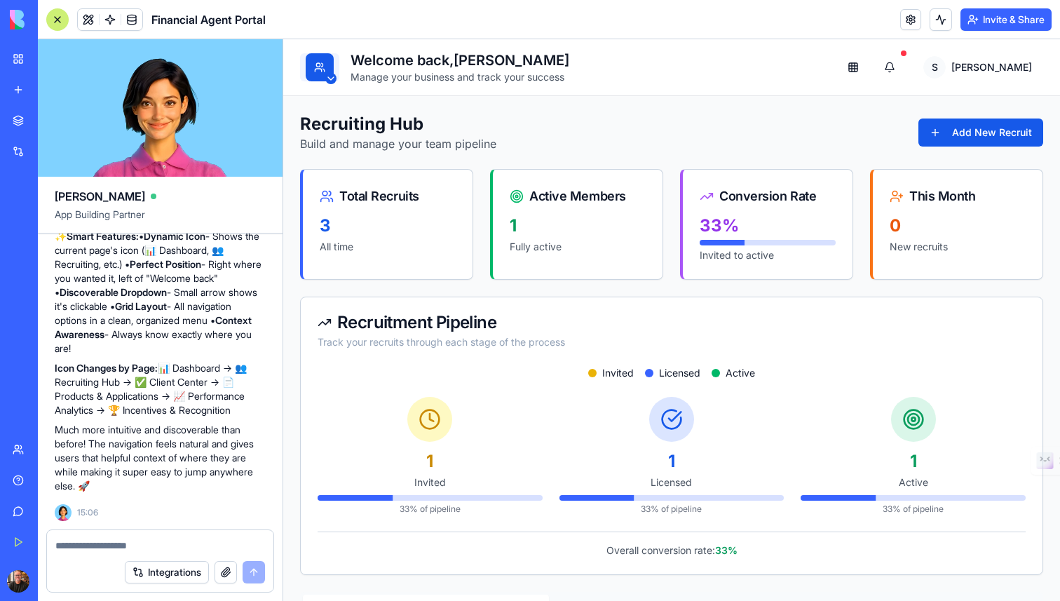
click at [324, 66] on html "Welcome back, Steve Manage your business and track your success Open app switch…" at bounding box center [671, 524] width 777 height 971
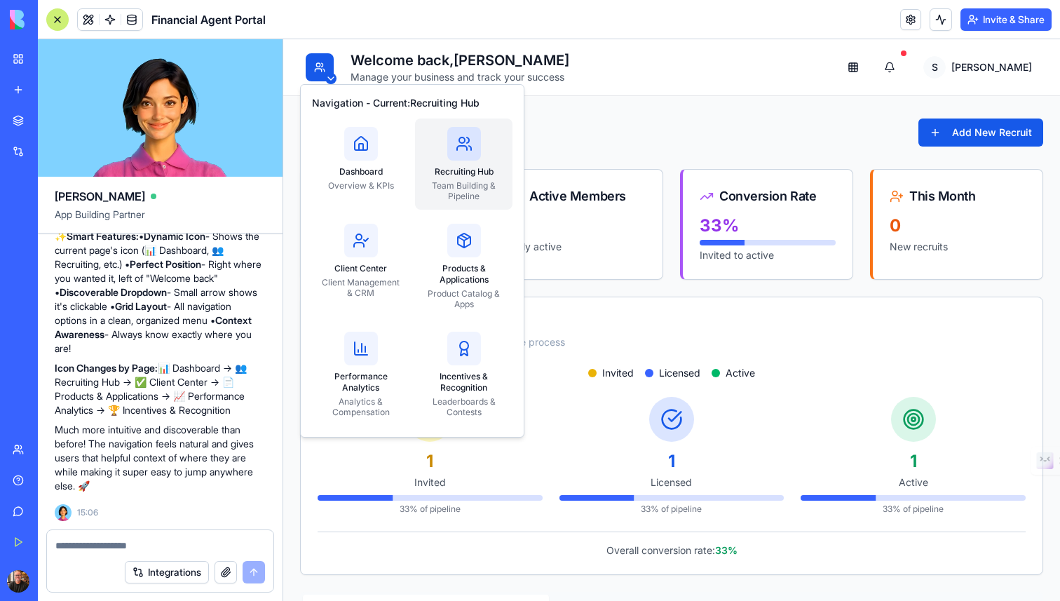
click at [451, 144] on div at bounding box center [464, 144] width 34 height 34
click at [470, 150] on icon at bounding box center [464, 143] width 17 height 17
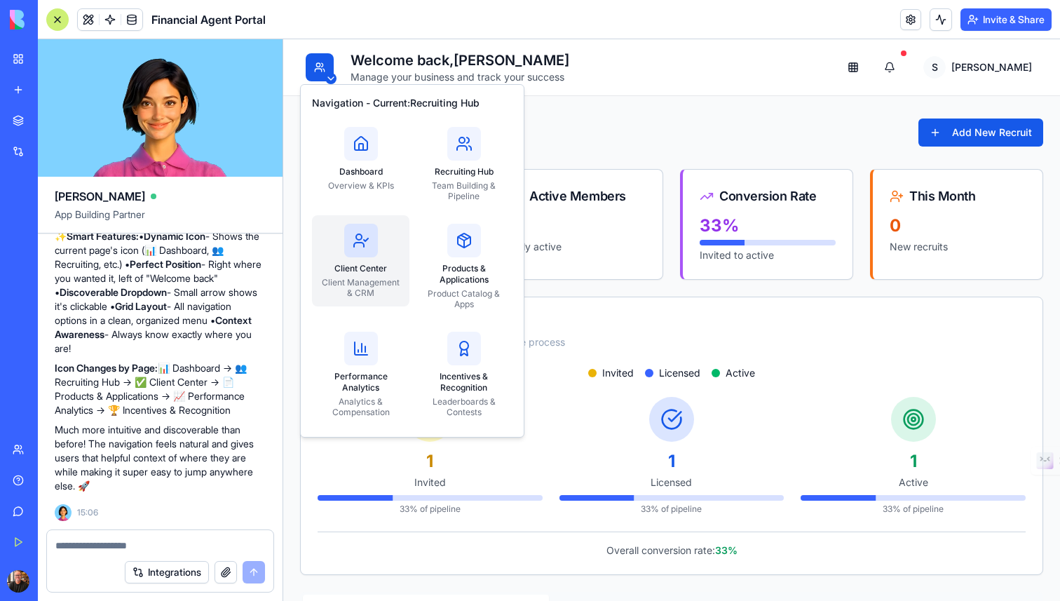
click at [357, 234] on circle at bounding box center [359, 237] width 6 height 6
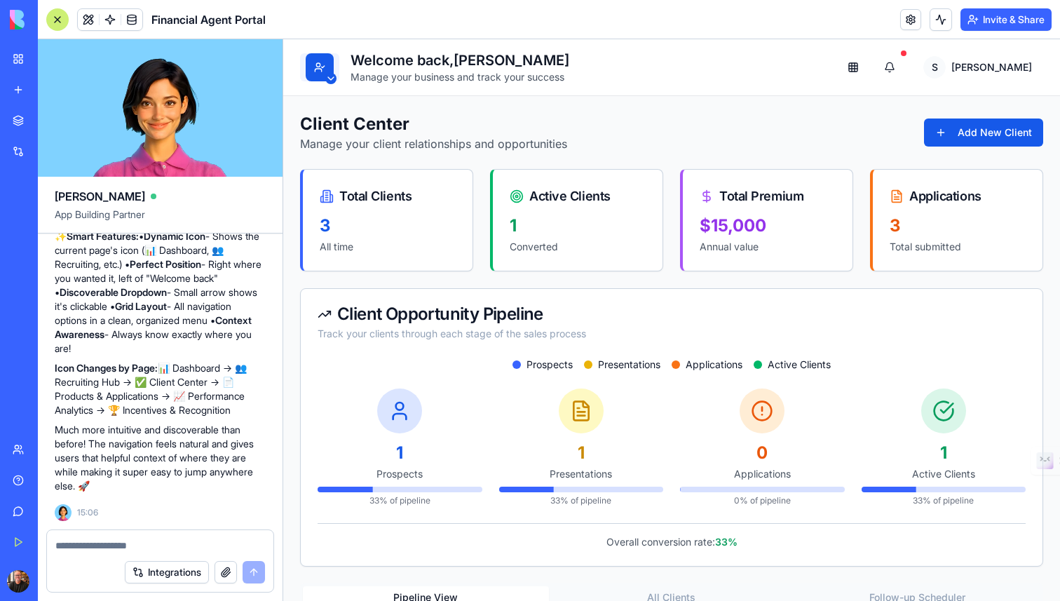
click at [323, 62] on html "Welcome back, Steve Manage your business and track your success Open app switch…" at bounding box center [671, 535] width 777 height 993
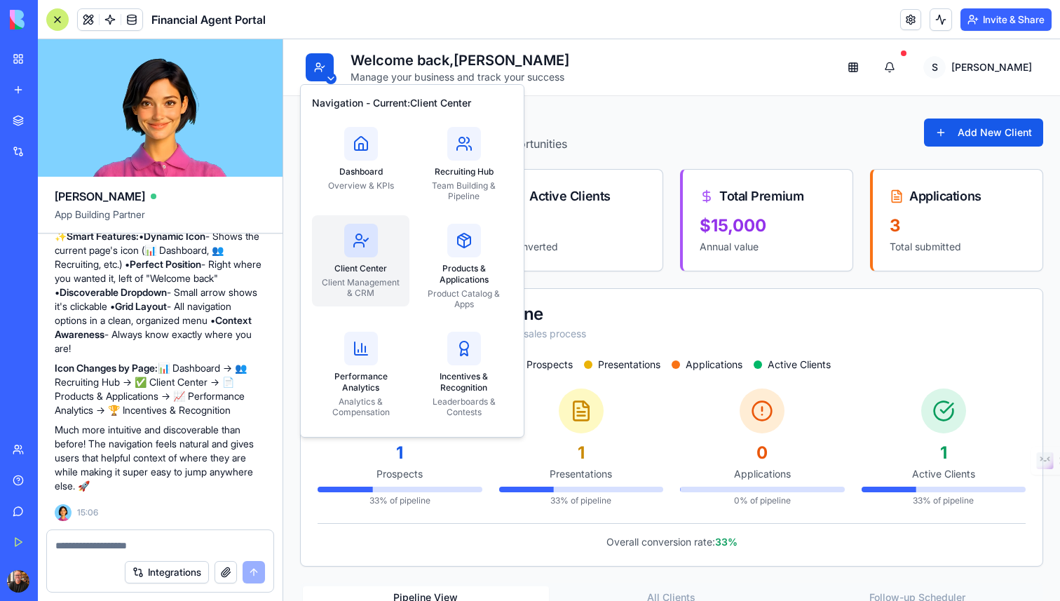
click at [355, 227] on div at bounding box center [361, 241] width 34 height 34
click at [362, 251] on div at bounding box center [361, 241] width 34 height 34
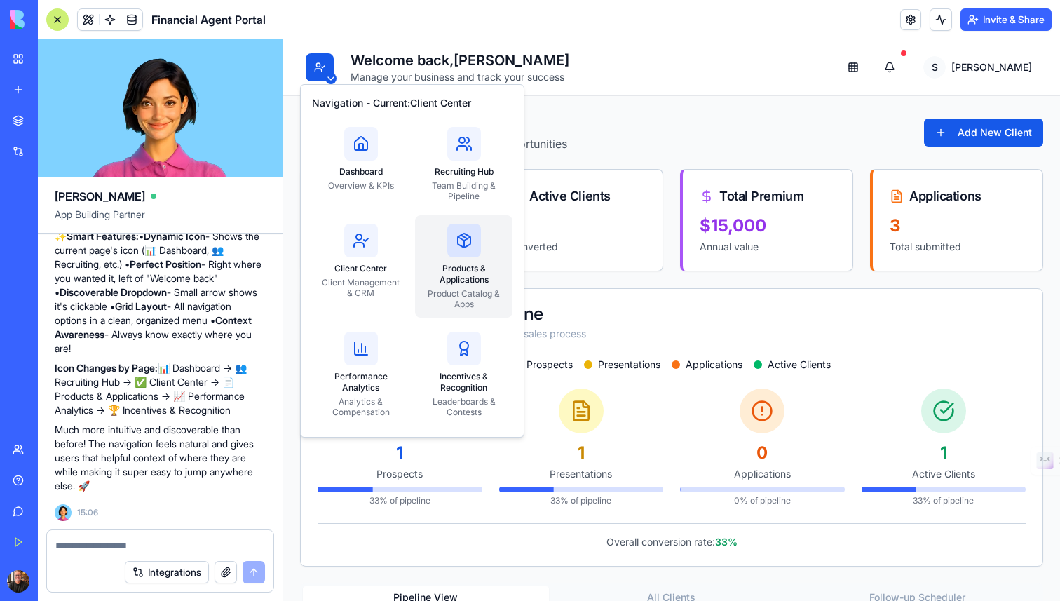
click at [464, 250] on div at bounding box center [464, 241] width 34 height 34
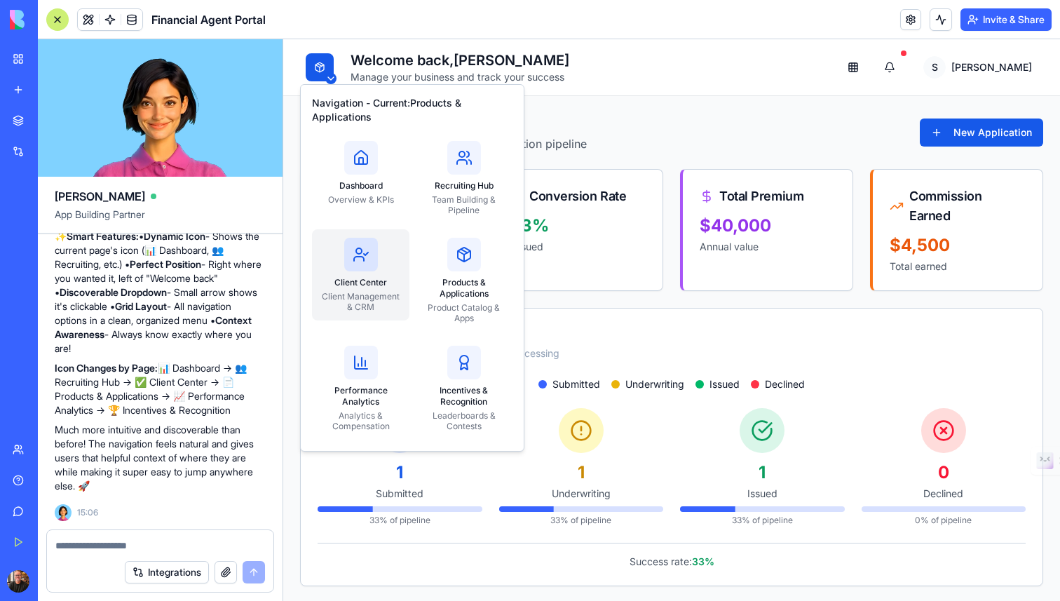
click at [361, 248] on icon at bounding box center [361, 254] width 17 height 17
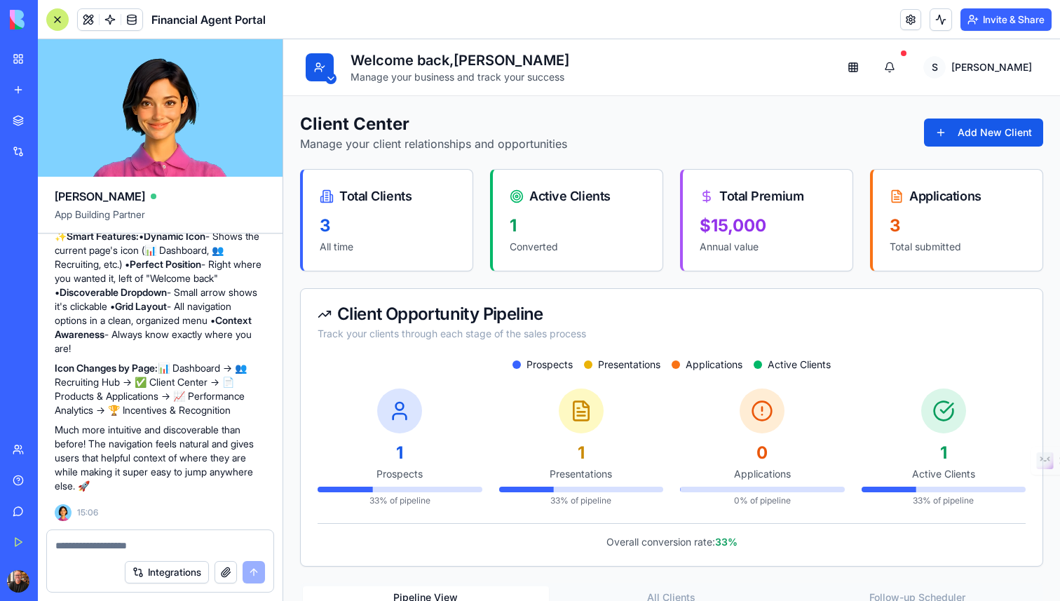
click at [122, 546] on textarea at bounding box center [160, 546] width 210 height 14
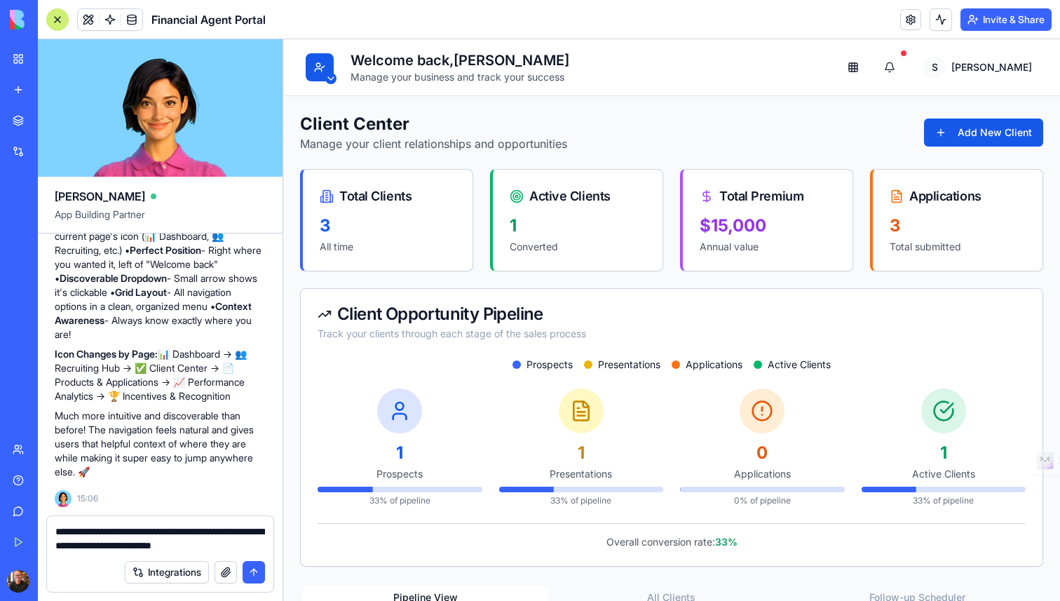
type textarea "**********"
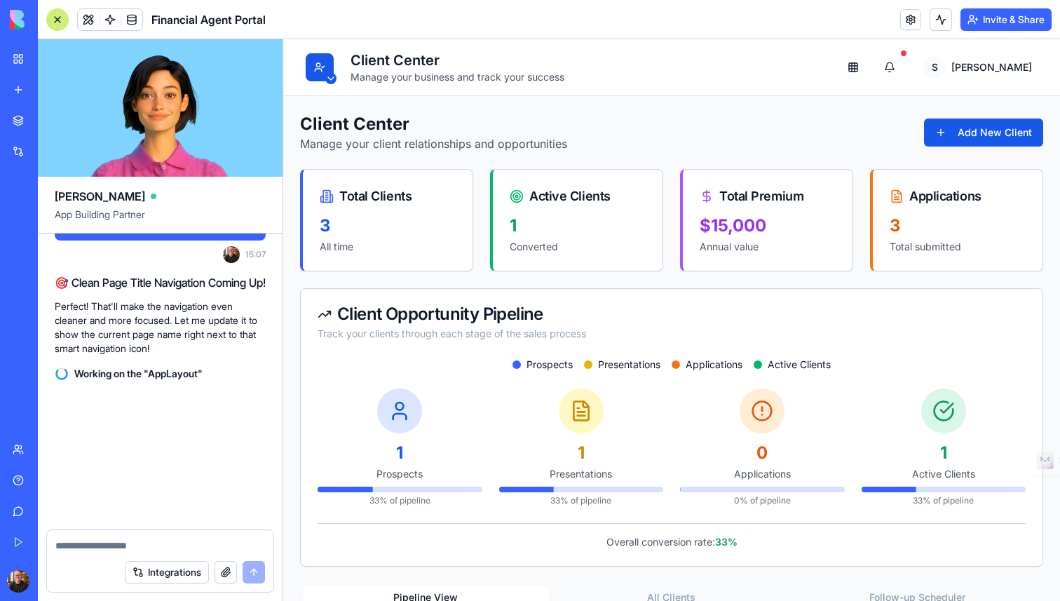
scroll to position [3583, 0]
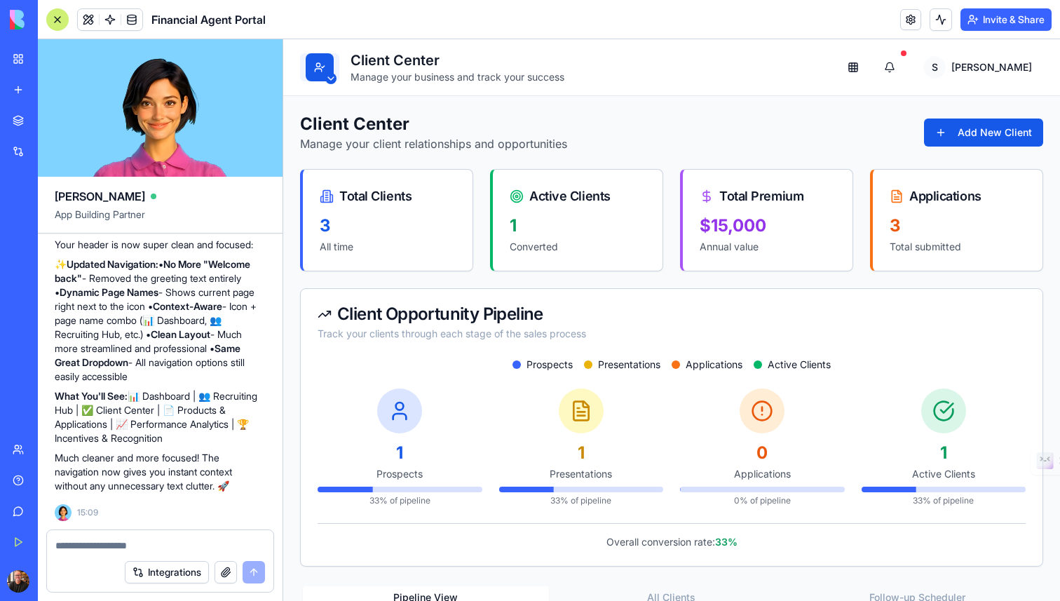
click at [327, 67] on html "Client Center Manage your business and track your success Open app switcher S S…" at bounding box center [671, 535] width 777 height 993
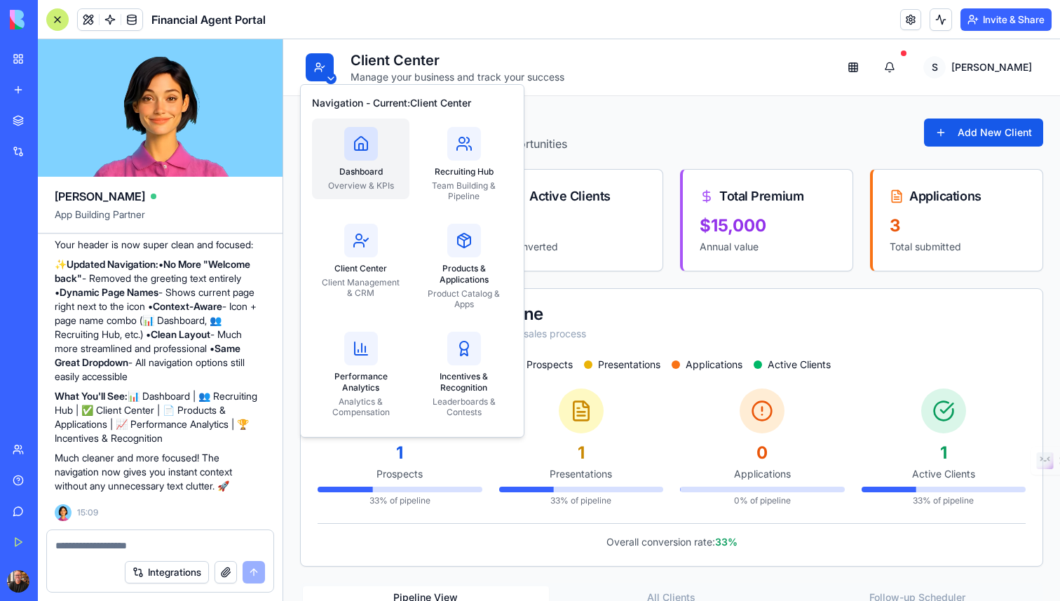
click at [368, 162] on div "Dashboard Overview & KPIs" at bounding box center [360, 159] width 97 height 81
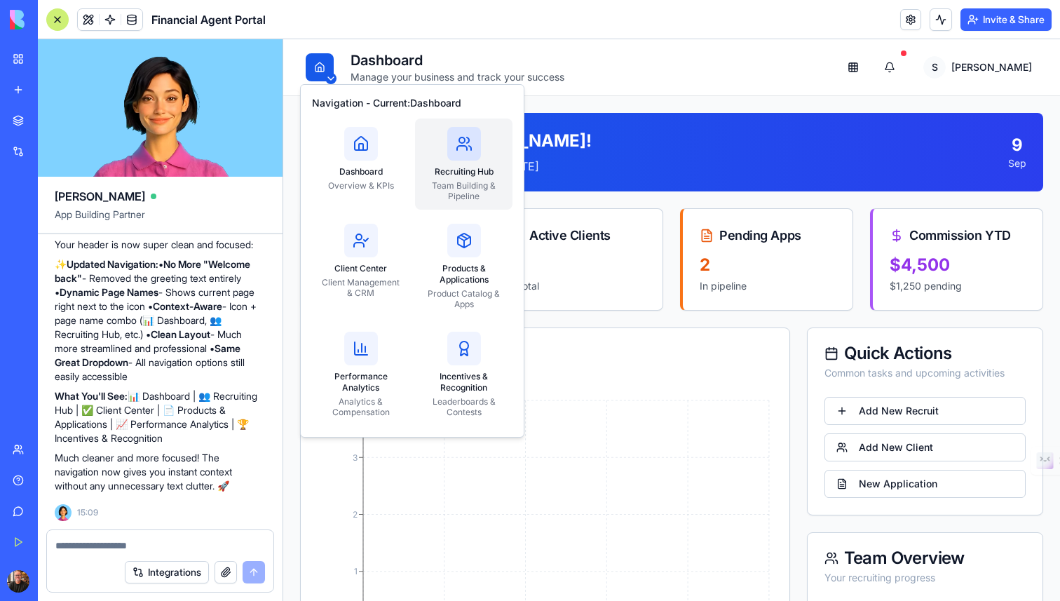
click at [450, 159] on div at bounding box center [464, 144] width 34 height 34
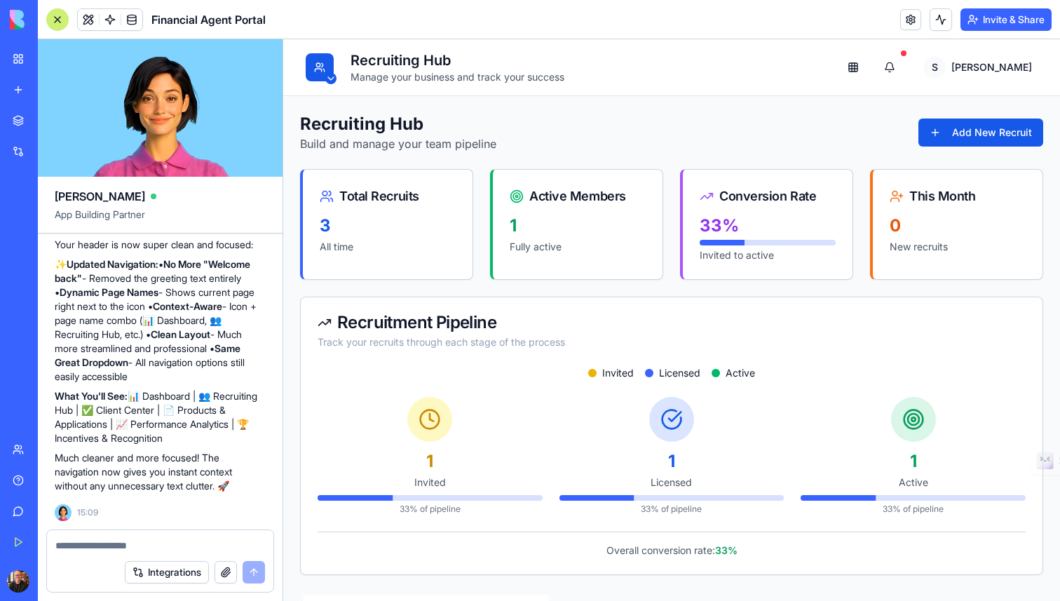
click at [57, 19] on div at bounding box center [57, 19] width 22 height 22
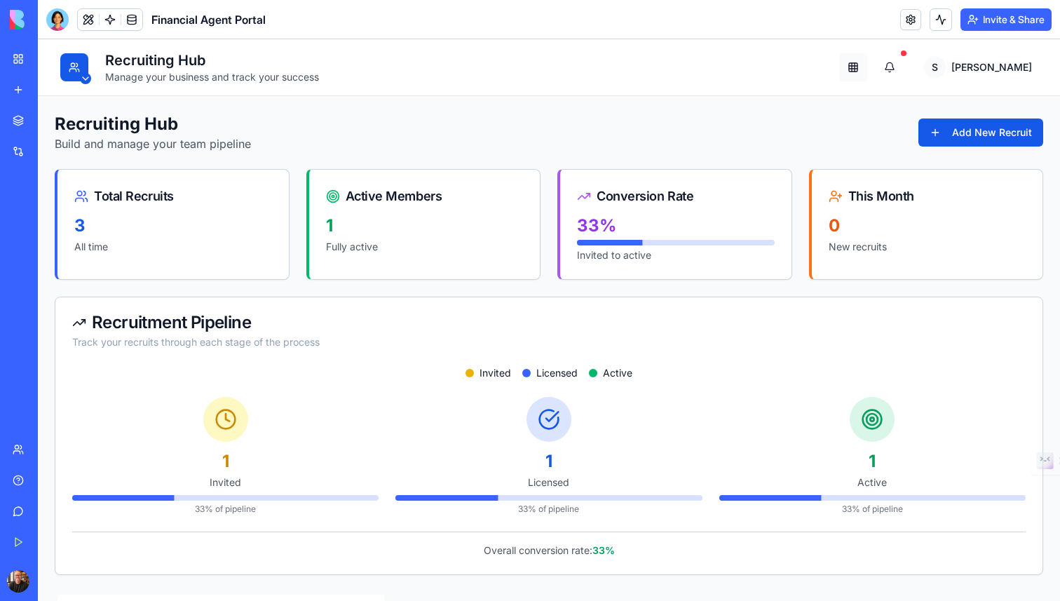
click at [914, 63] on html "Recruiting Hub Manage your business and track your success Open app switcher S …" at bounding box center [549, 524] width 1022 height 971
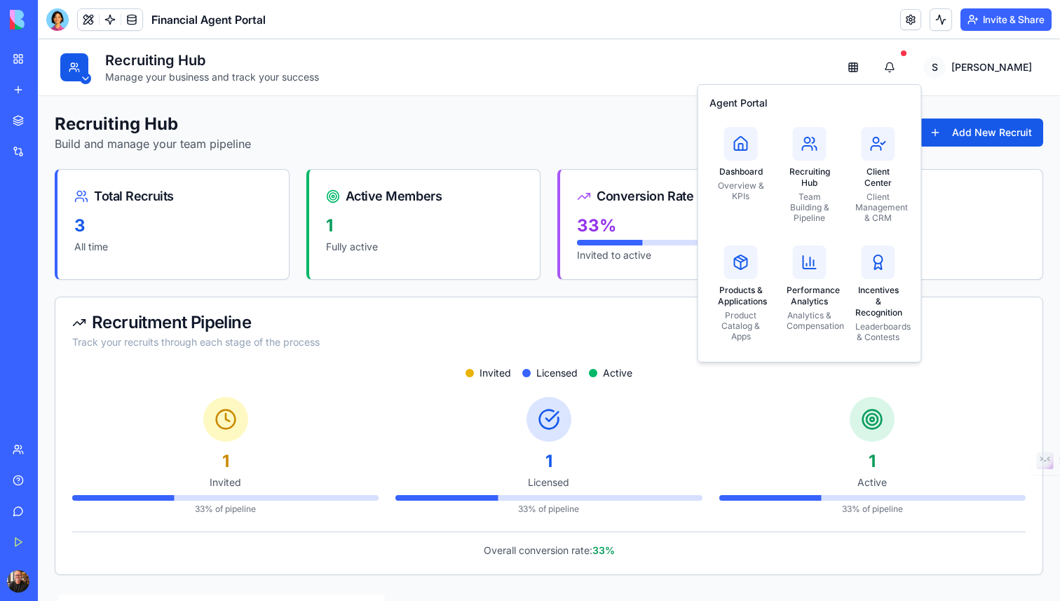
click at [838, 65] on html "Recruiting Hub Manage your business and track your success Open app switcher S …" at bounding box center [549, 524] width 1022 height 971
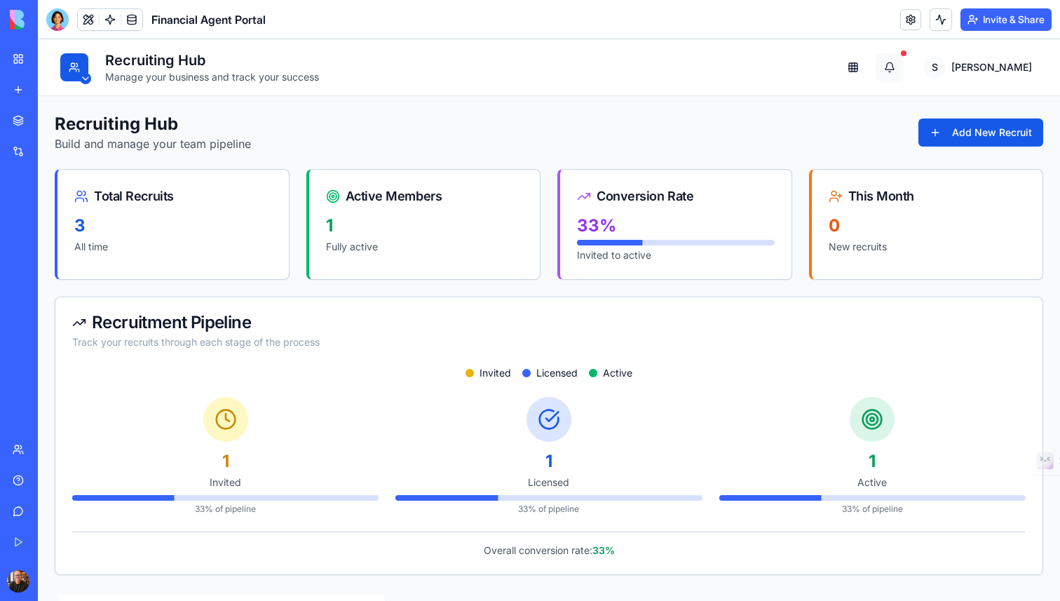
click at [904, 67] on button at bounding box center [890, 67] width 28 height 28
click at [1013, 69] on html "Recruiting Hub Manage your business and track your success Open app switcher S …" at bounding box center [549, 524] width 1022 height 971
click at [982, 95] on div "Profile Settings" at bounding box center [965, 99] width 150 height 22
click at [793, 62] on div "Recruiting Hub Manage your business and track your success Open app switcher S …" at bounding box center [549, 67] width 989 height 34
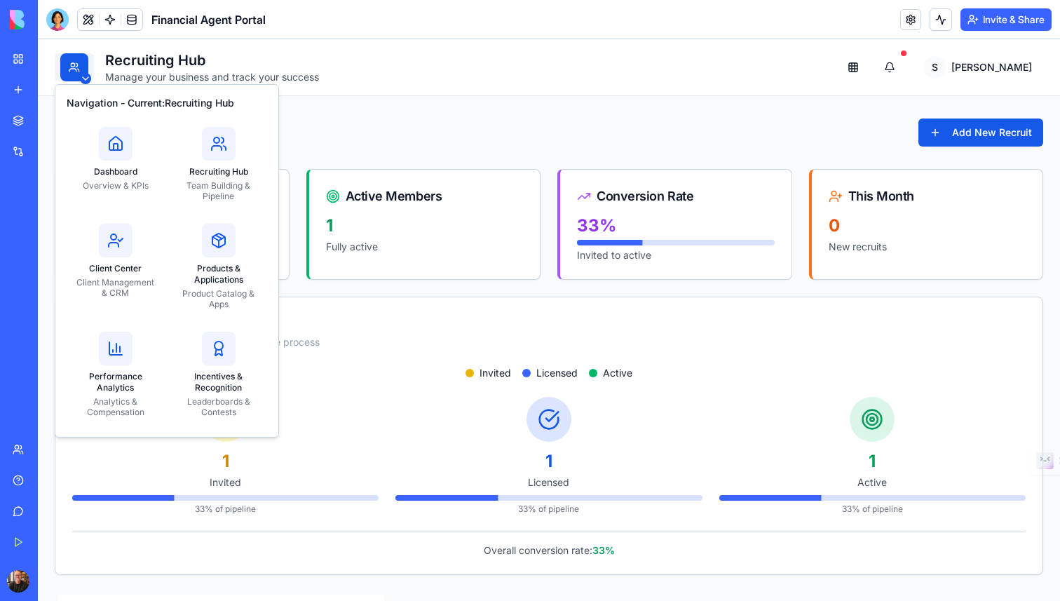
click at [79, 71] on html "Recruiting Hub Manage your business and track your success Open app switcher S …" at bounding box center [549, 524] width 1022 height 971
click at [219, 158] on div at bounding box center [219, 144] width 34 height 34
click at [323, 126] on html "Recruiting Hub Manage your business and track your success Open app switcher S …" at bounding box center [549, 524] width 1022 height 971
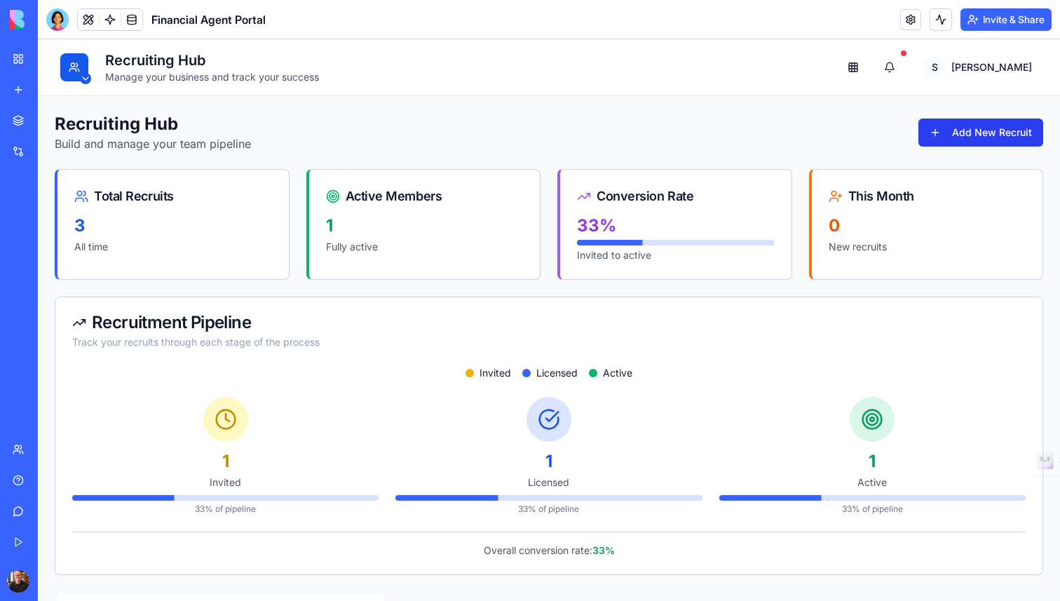
click at [976, 128] on button "Add New Recruit" at bounding box center [981, 133] width 125 height 28
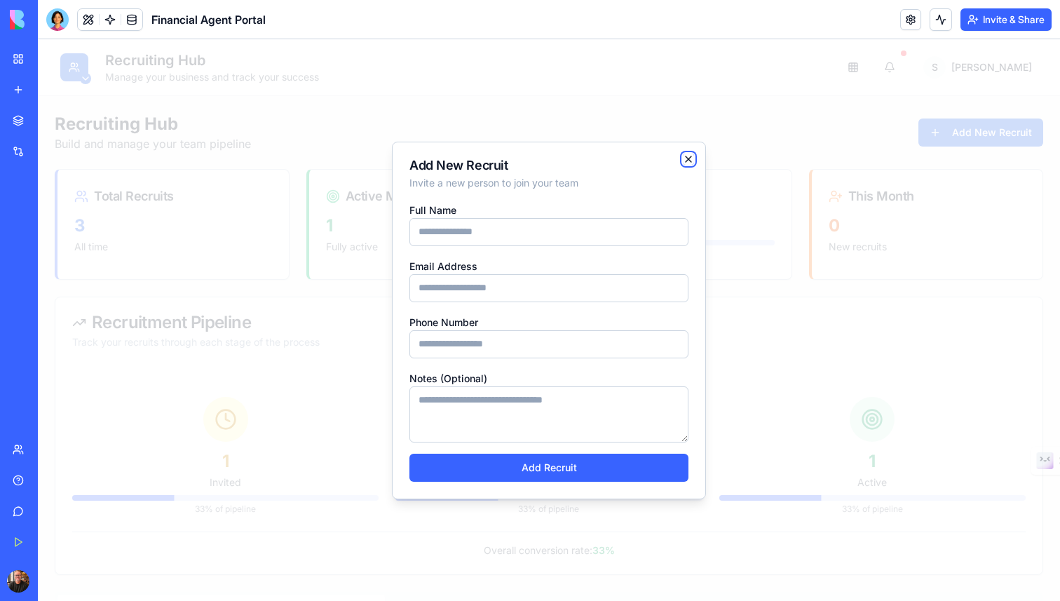
click at [689, 156] on icon "button" at bounding box center [688, 159] width 11 height 11
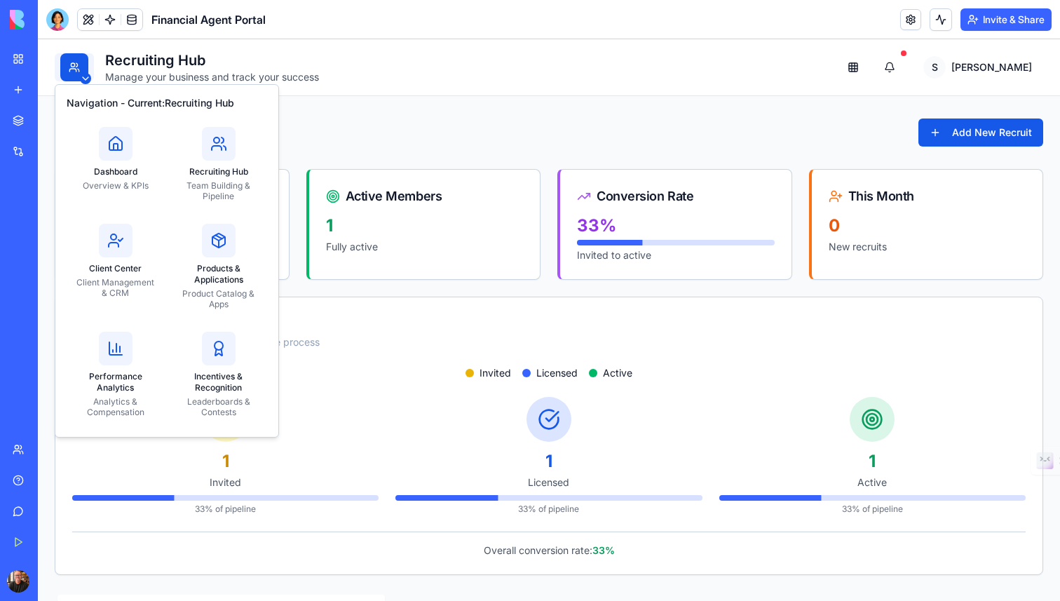
click at [78, 79] on html "Recruiting Hub Manage your business and track your success Open app switcher S …" at bounding box center [549, 524] width 1022 height 971
click at [116, 147] on icon at bounding box center [116, 147] width 4 height 6
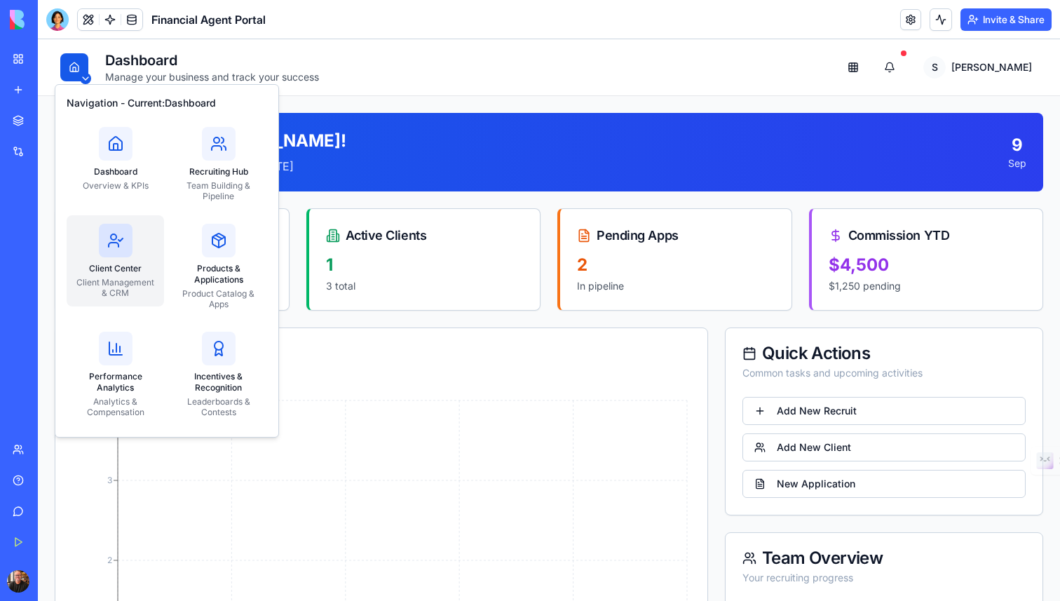
click at [118, 241] on icon at bounding box center [115, 240] width 17 height 17
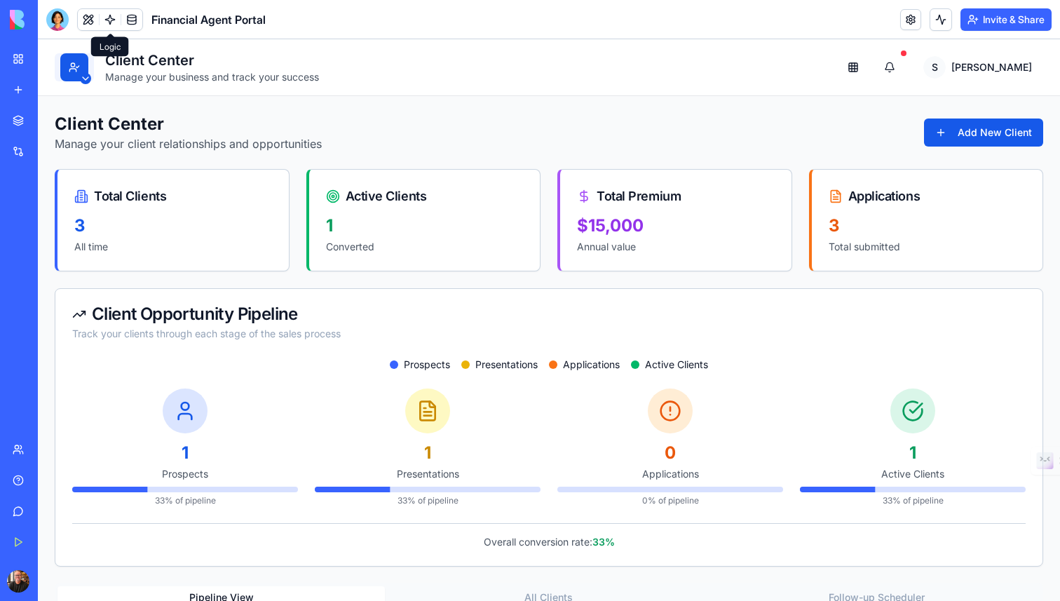
click at [86, 60] on html "Client Center Manage your business and track your success Open app switcher S S…" at bounding box center [549, 521] width 1022 height 965
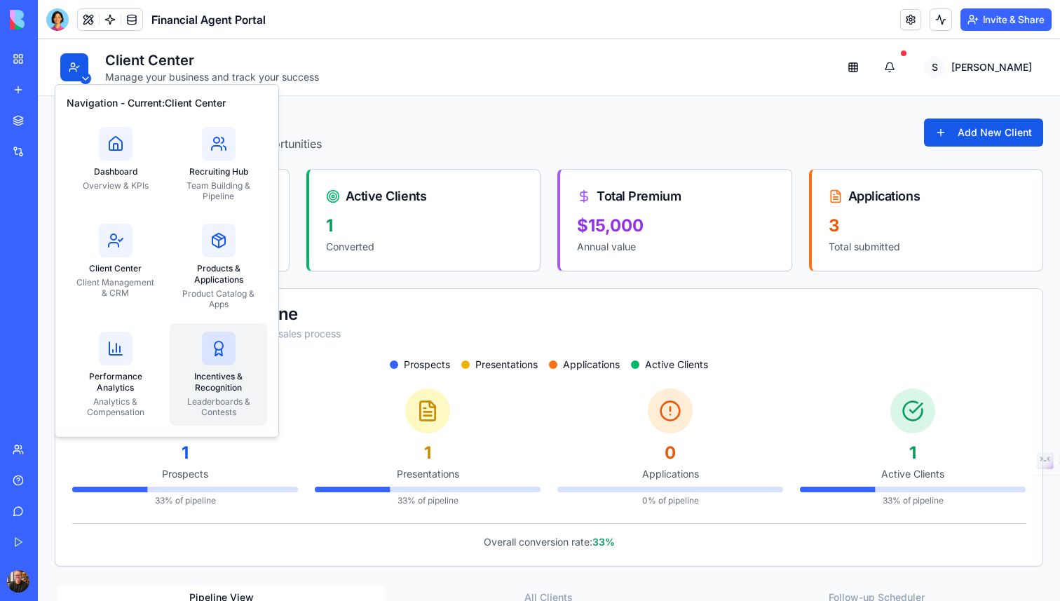
click at [210, 378] on div "Incentives & Recognition" at bounding box center [218, 382] width 81 height 22
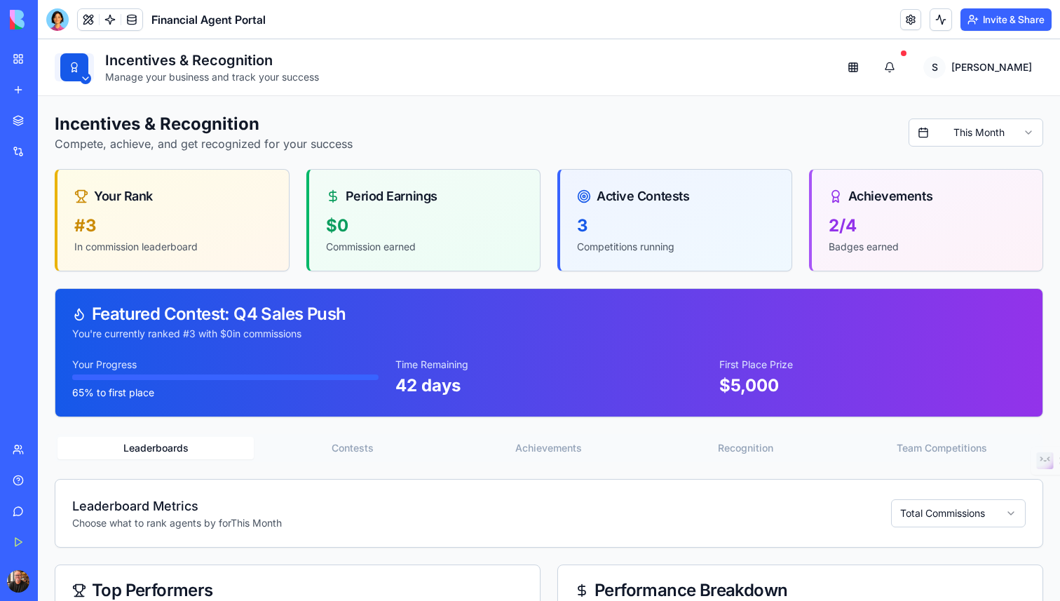
click at [86, 69] on html "Incentives & Recognition Manage your business and track your success Open app s…" at bounding box center [549, 384] width 1022 height 691
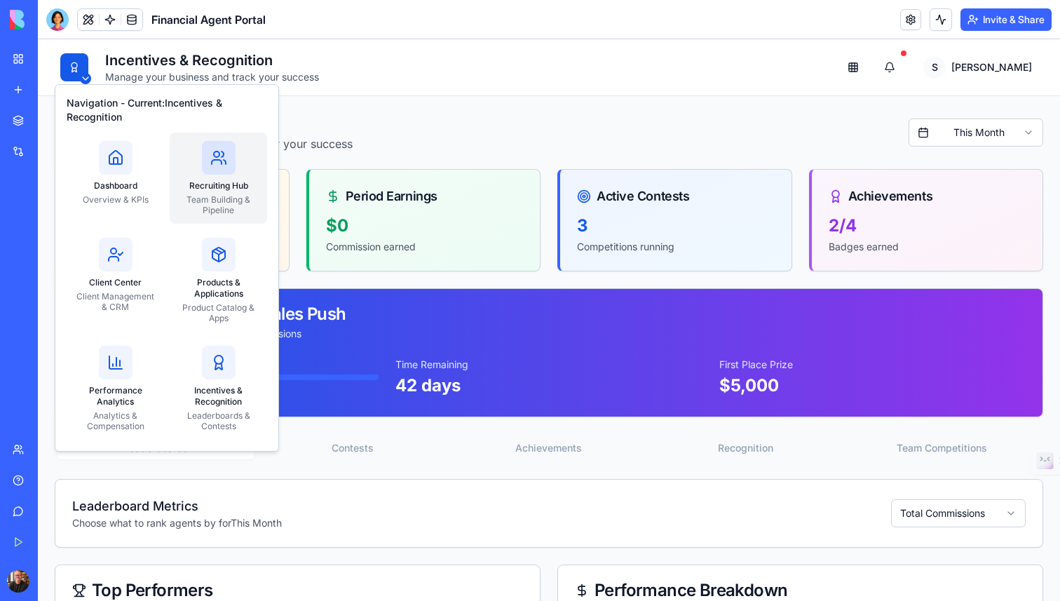
click at [206, 185] on div "Recruiting Hub" at bounding box center [218, 185] width 81 height 11
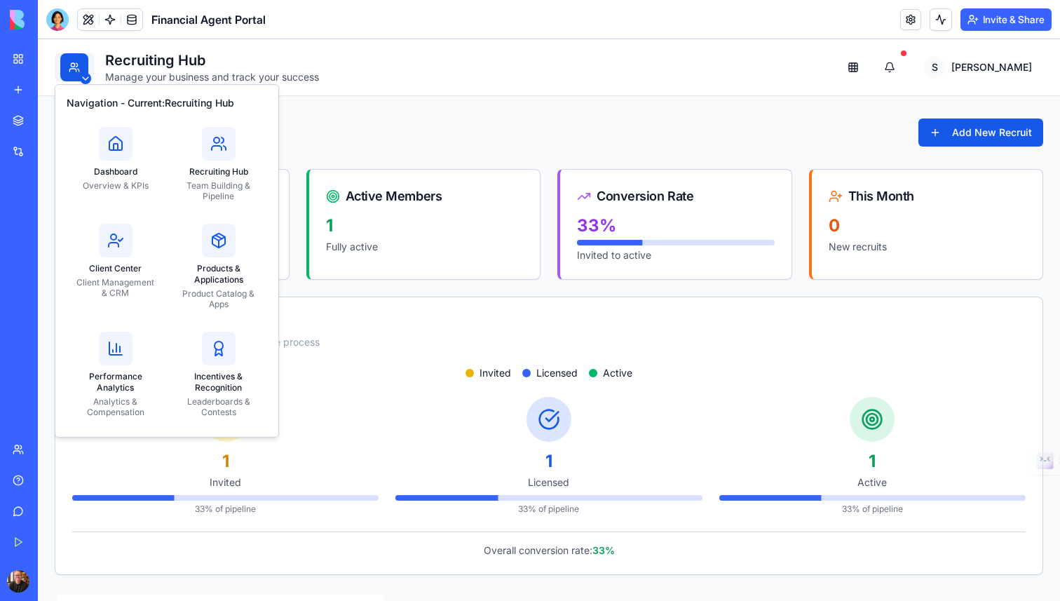
click at [81, 74] on html "Recruiting Hub Manage your business and track your success Open app switcher S …" at bounding box center [549, 524] width 1022 height 971
click at [115, 241] on icon at bounding box center [115, 240] width 17 height 17
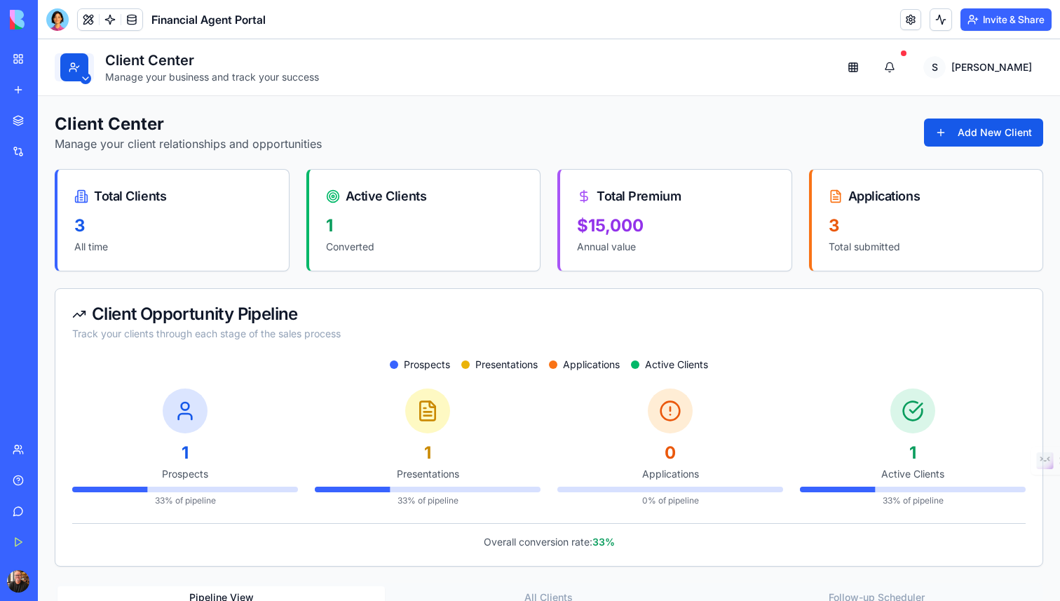
click at [79, 76] on html "Client Center Manage your business and track your success Open app switcher S S…" at bounding box center [549, 521] width 1022 height 965
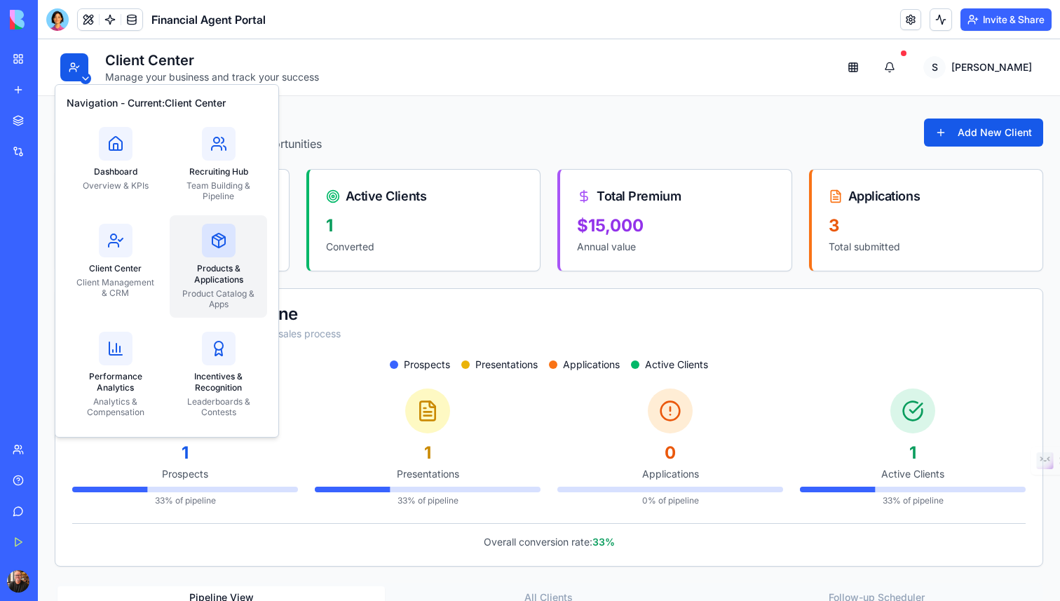
click at [202, 251] on div at bounding box center [219, 241] width 34 height 34
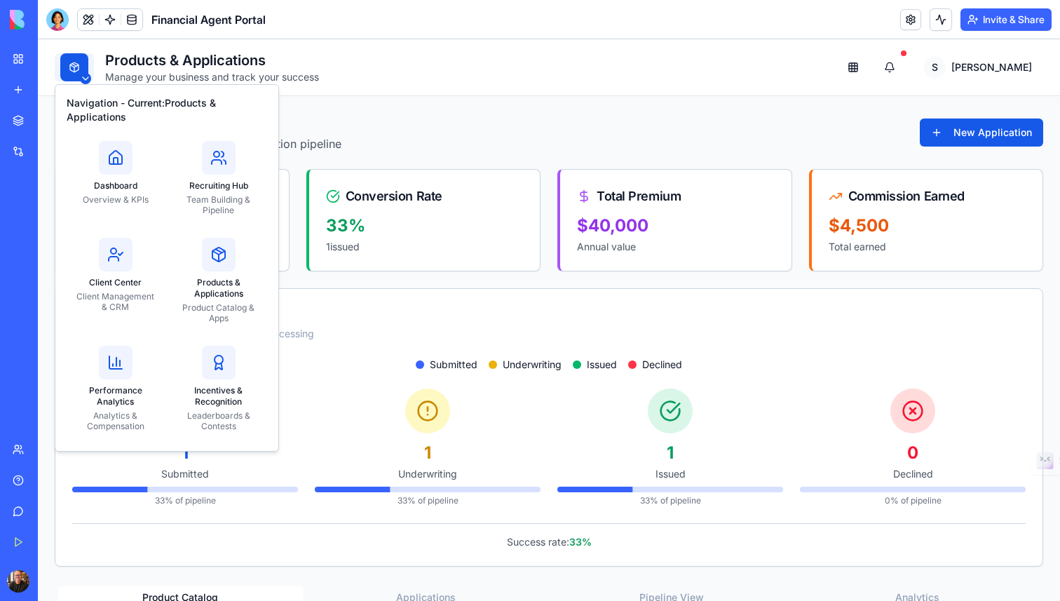
click at [121, 370] on icon at bounding box center [115, 362] width 17 height 17
